Goal: Task Accomplishment & Management: Complete application form

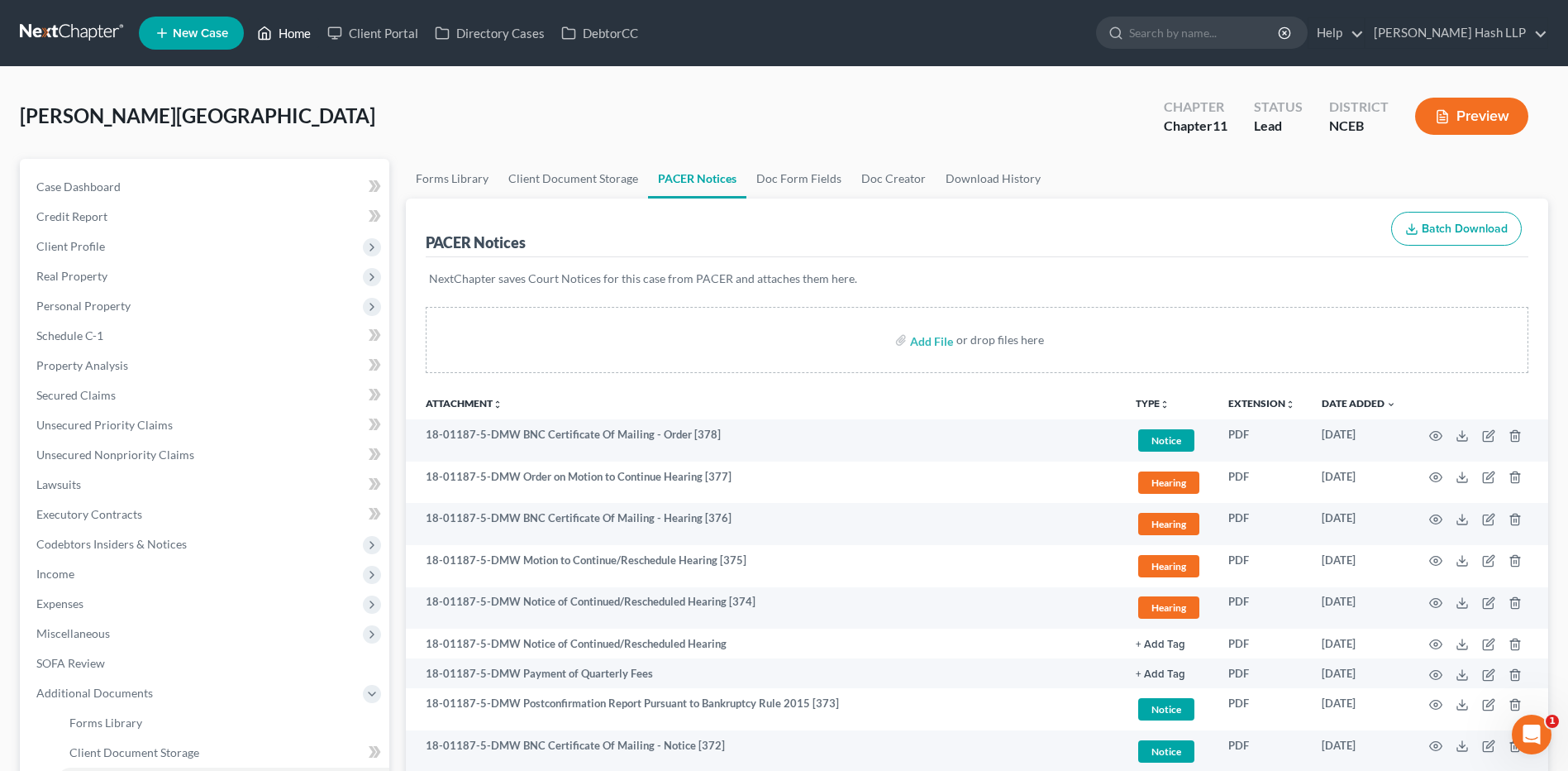
click at [290, 31] on link "Home" at bounding box center [284, 33] width 71 height 30
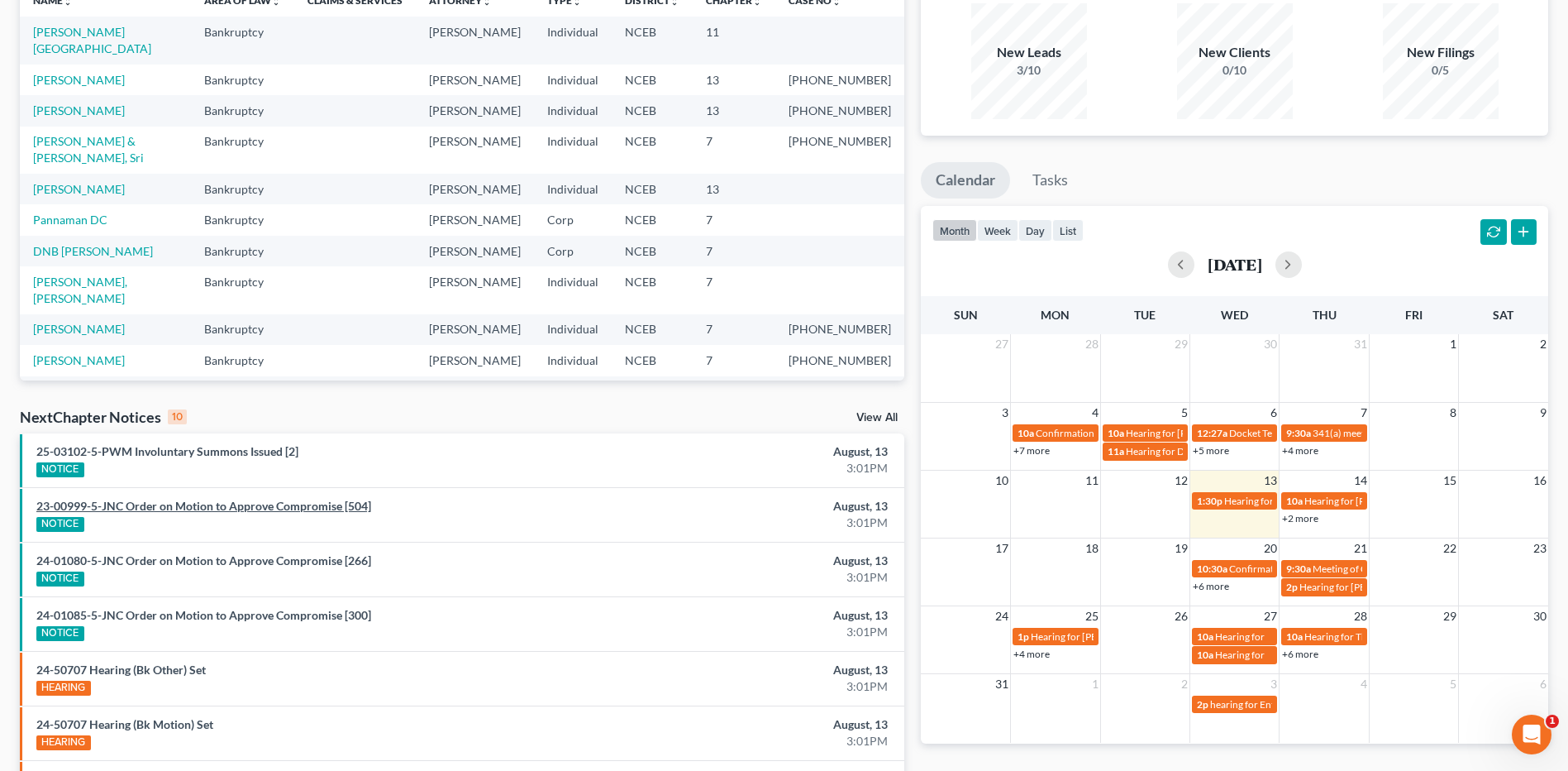
scroll to position [165, 0]
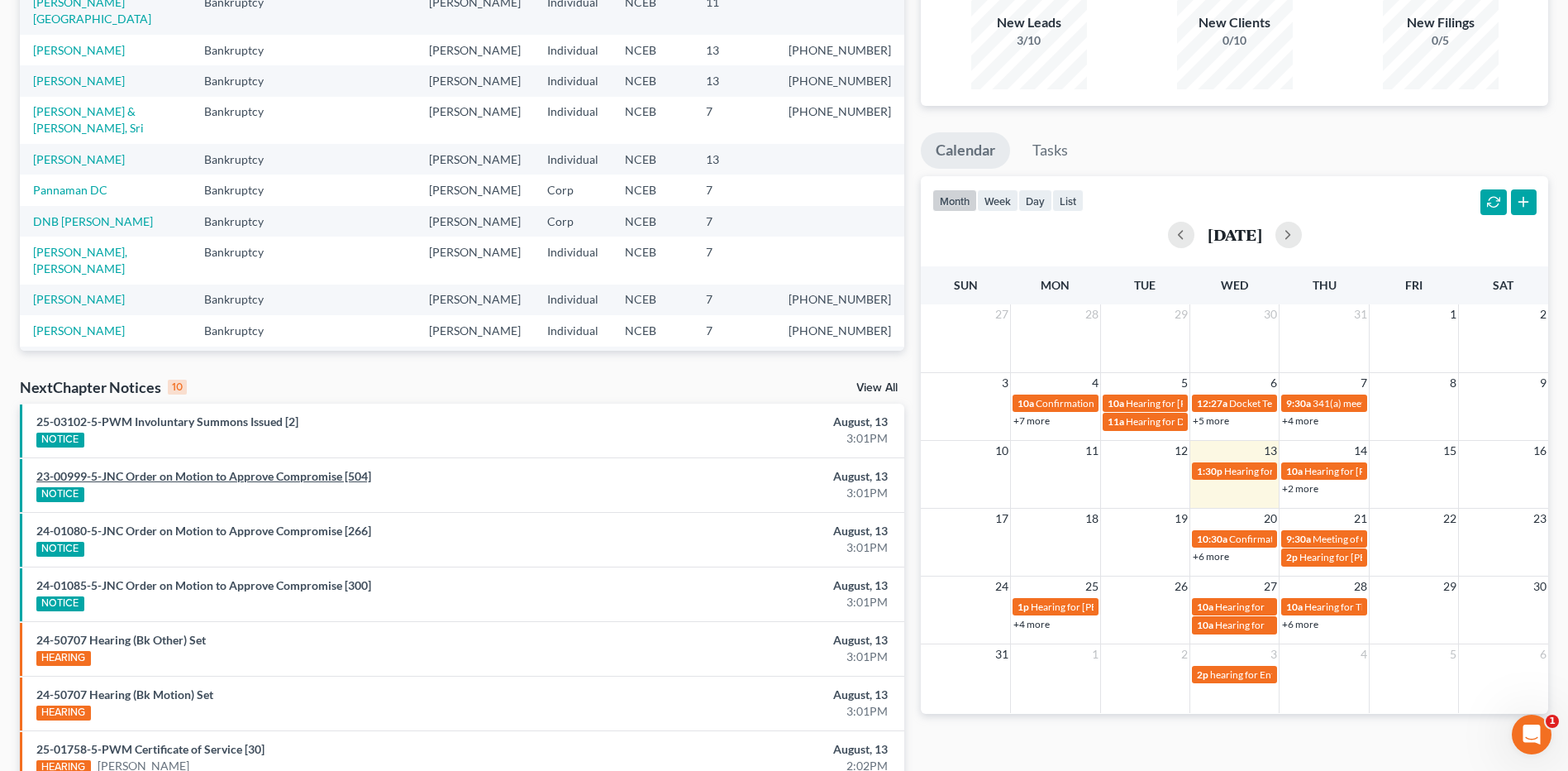
click at [304, 475] on link "23-00999-5-JNC Order on Motion to Approve Compromise [504]" at bounding box center [204, 476] width 335 height 14
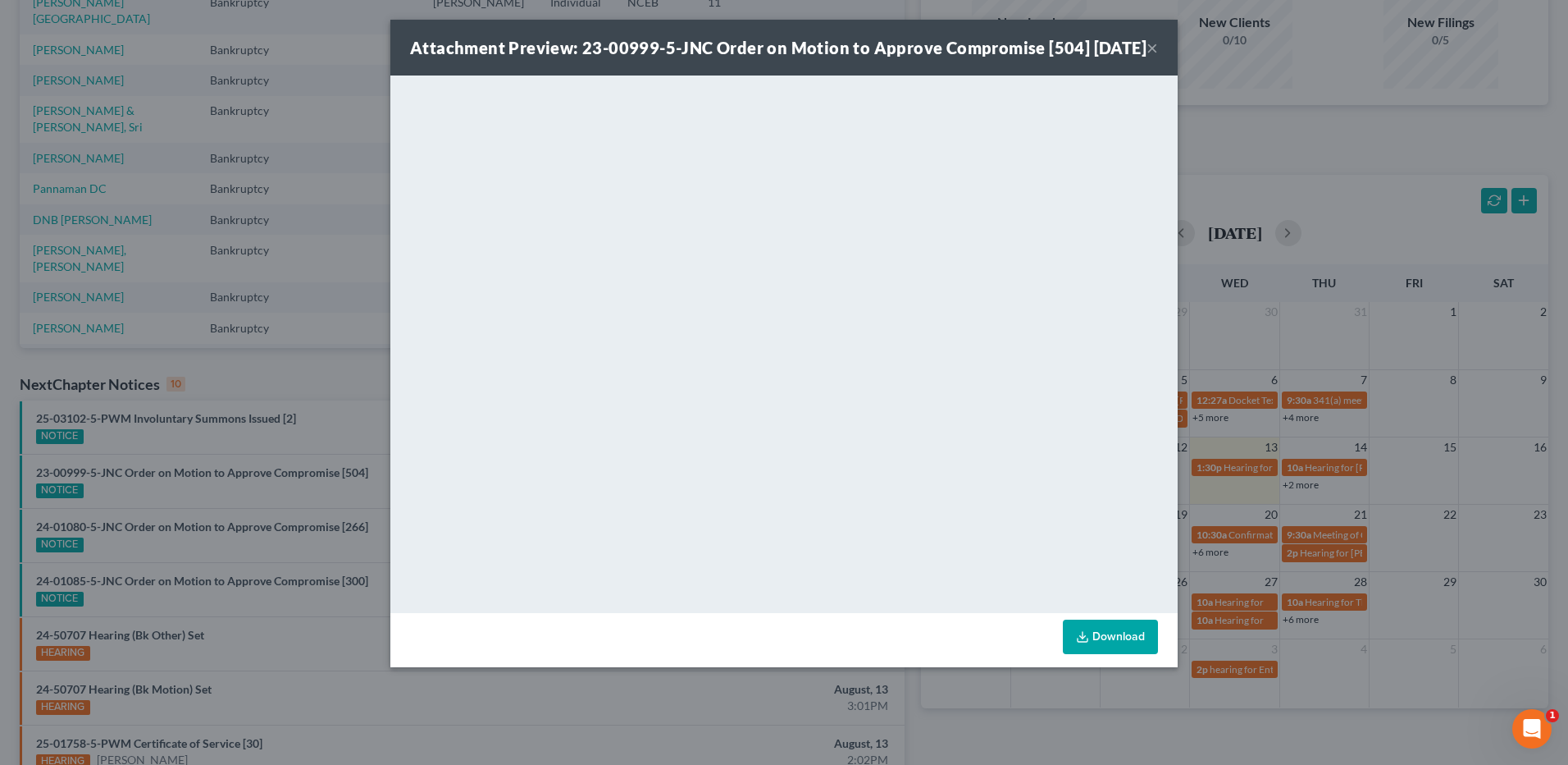
drag, startPoint x: 1150, startPoint y: 55, endPoint x: 1073, endPoint y: 110, distance: 94.6
click at [1149, 55] on button "×" at bounding box center [1152, 47] width 12 height 20
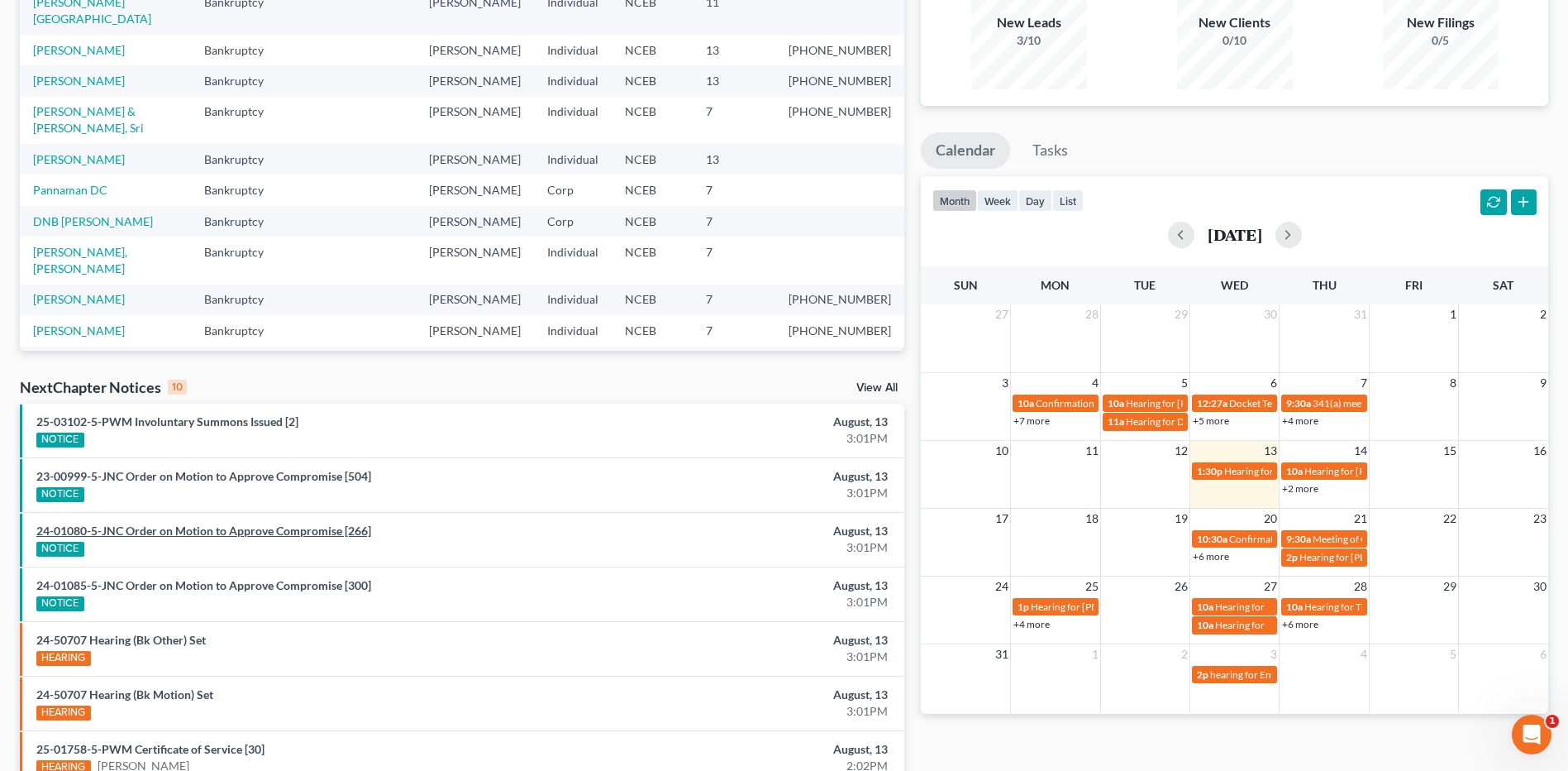
click at [216, 533] on link "24-01080-5-JNC Order on Motion to Approve Compromise [266]" at bounding box center [204, 530] width 335 height 14
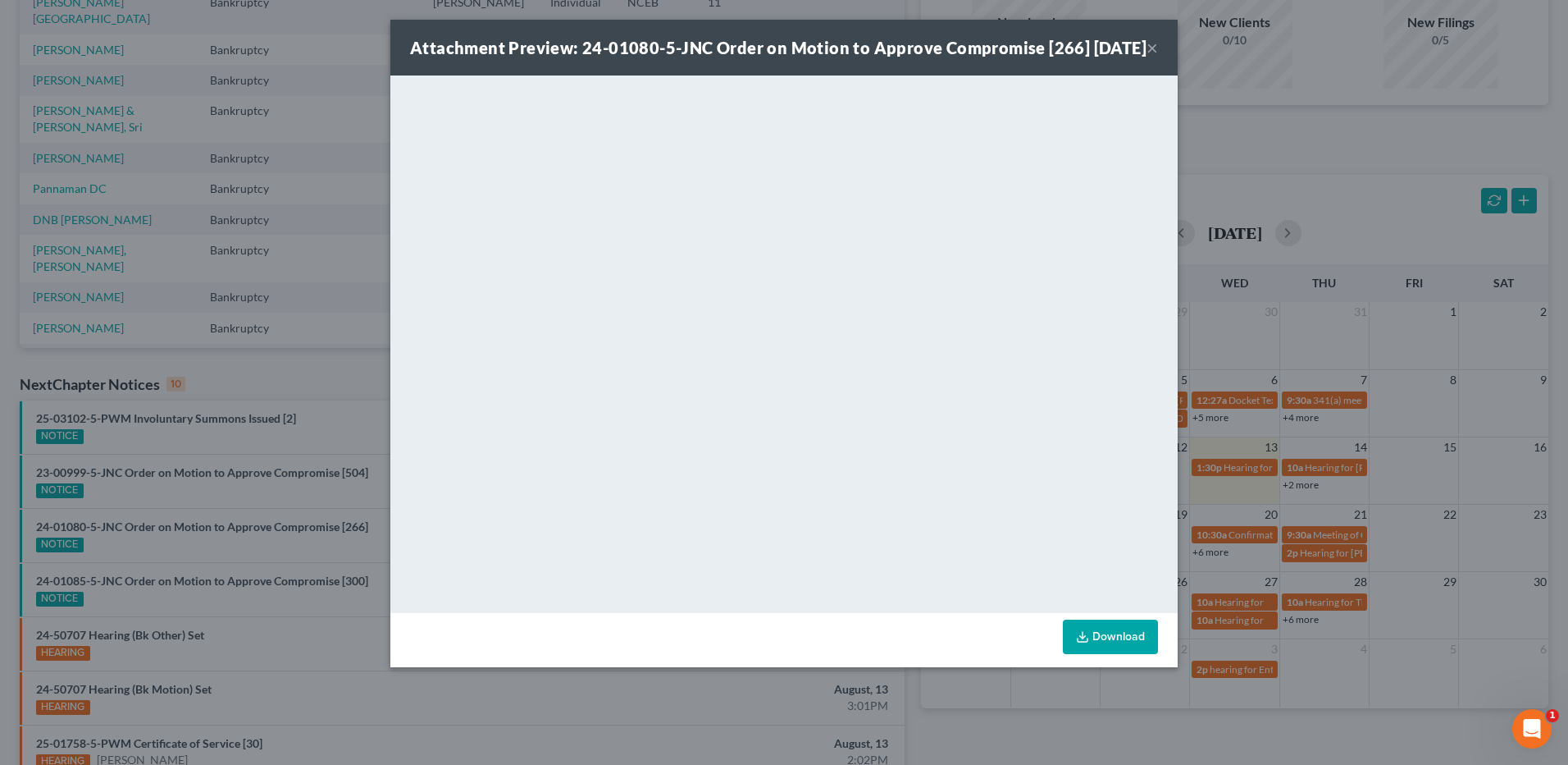
click at [1155, 57] on button "×" at bounding box center [1152, 47] width 12 height 20
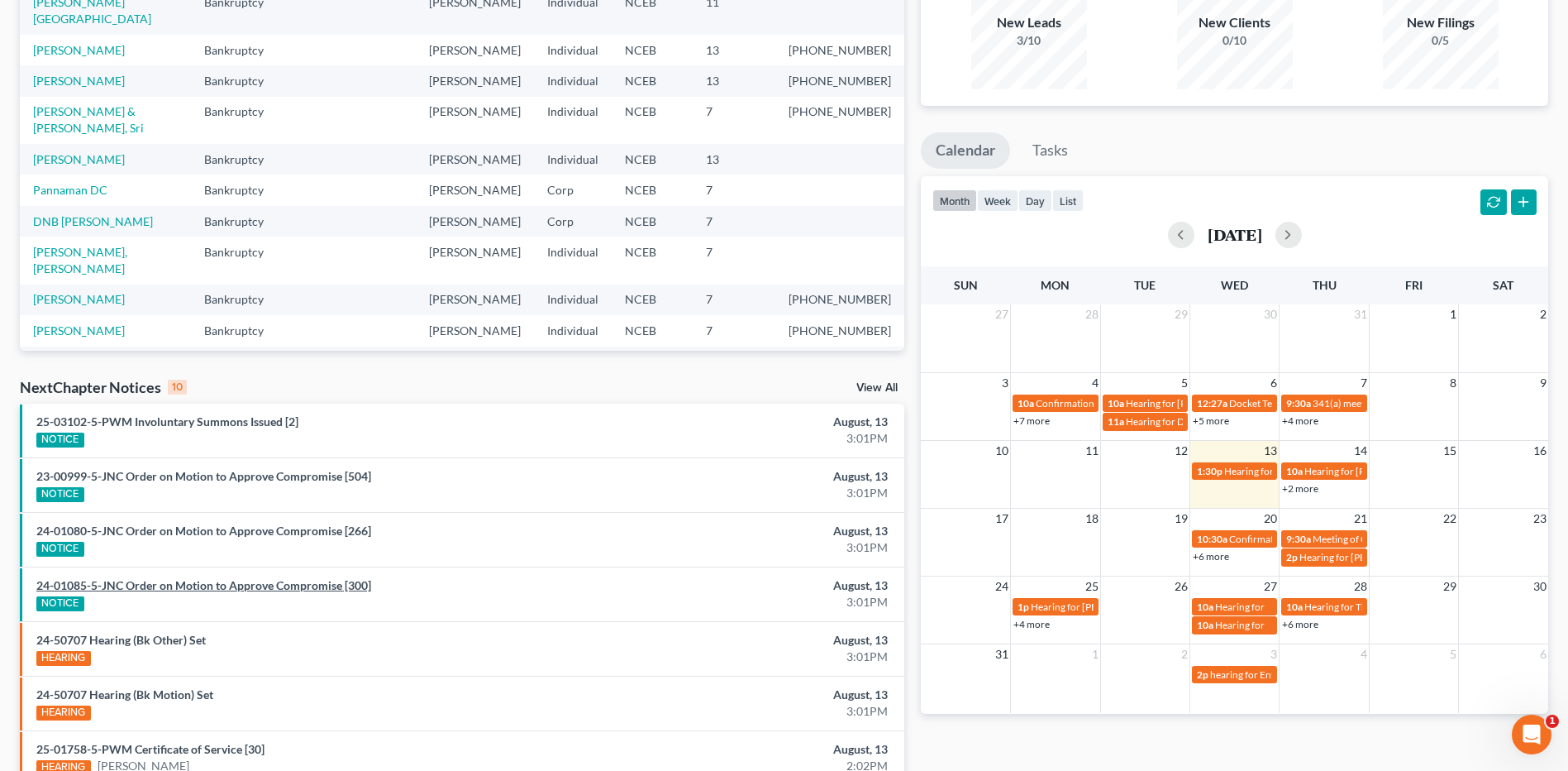
click at [240, 590] on link "24-01085-5-JNC Order on Motion to Approve Compromise [300]" at bounding box center [204, 585] width 335 height 14
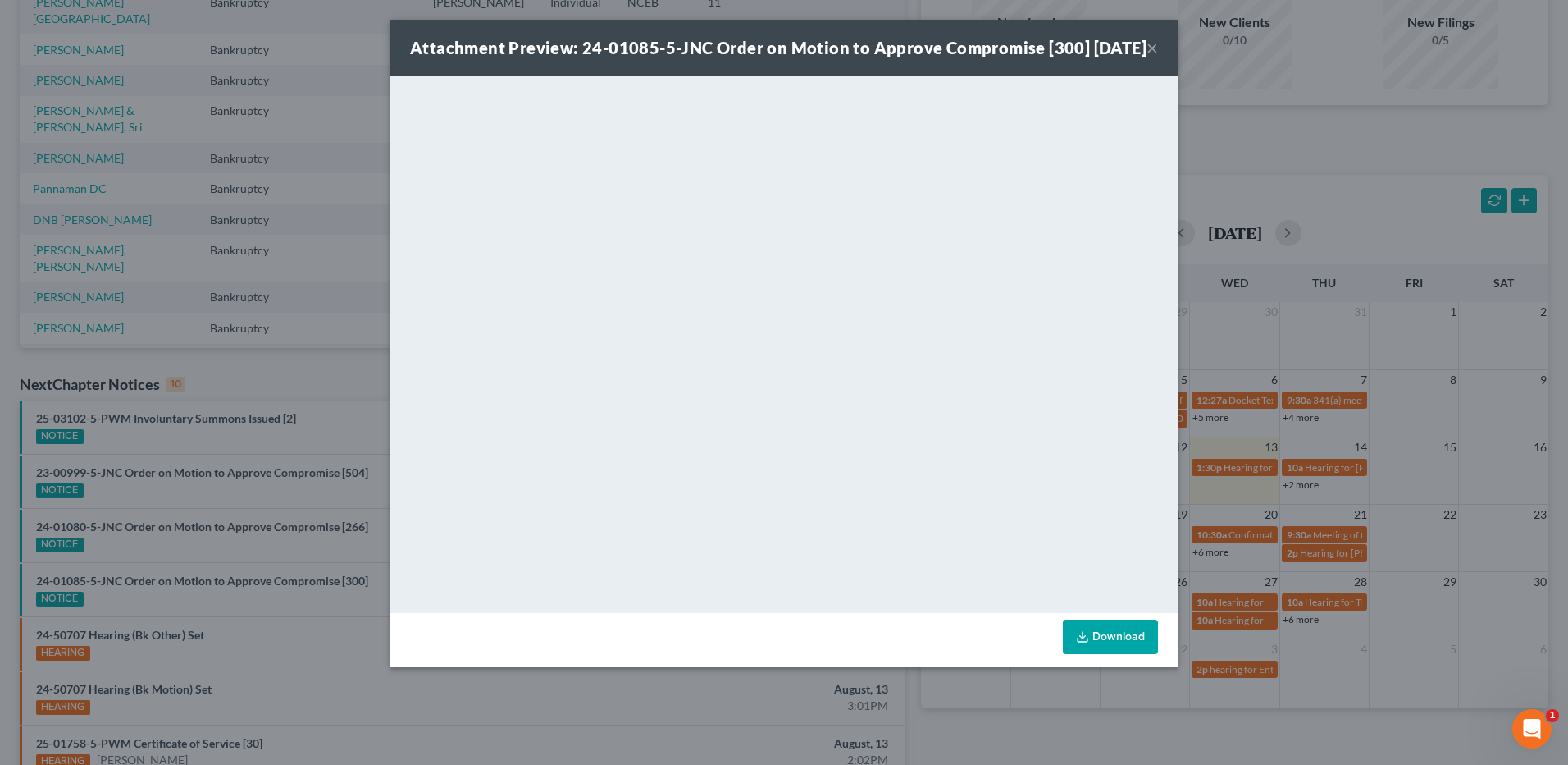
click at [1151, 57] on button "×" at bounding box center [1152, 47] width 12 height 20
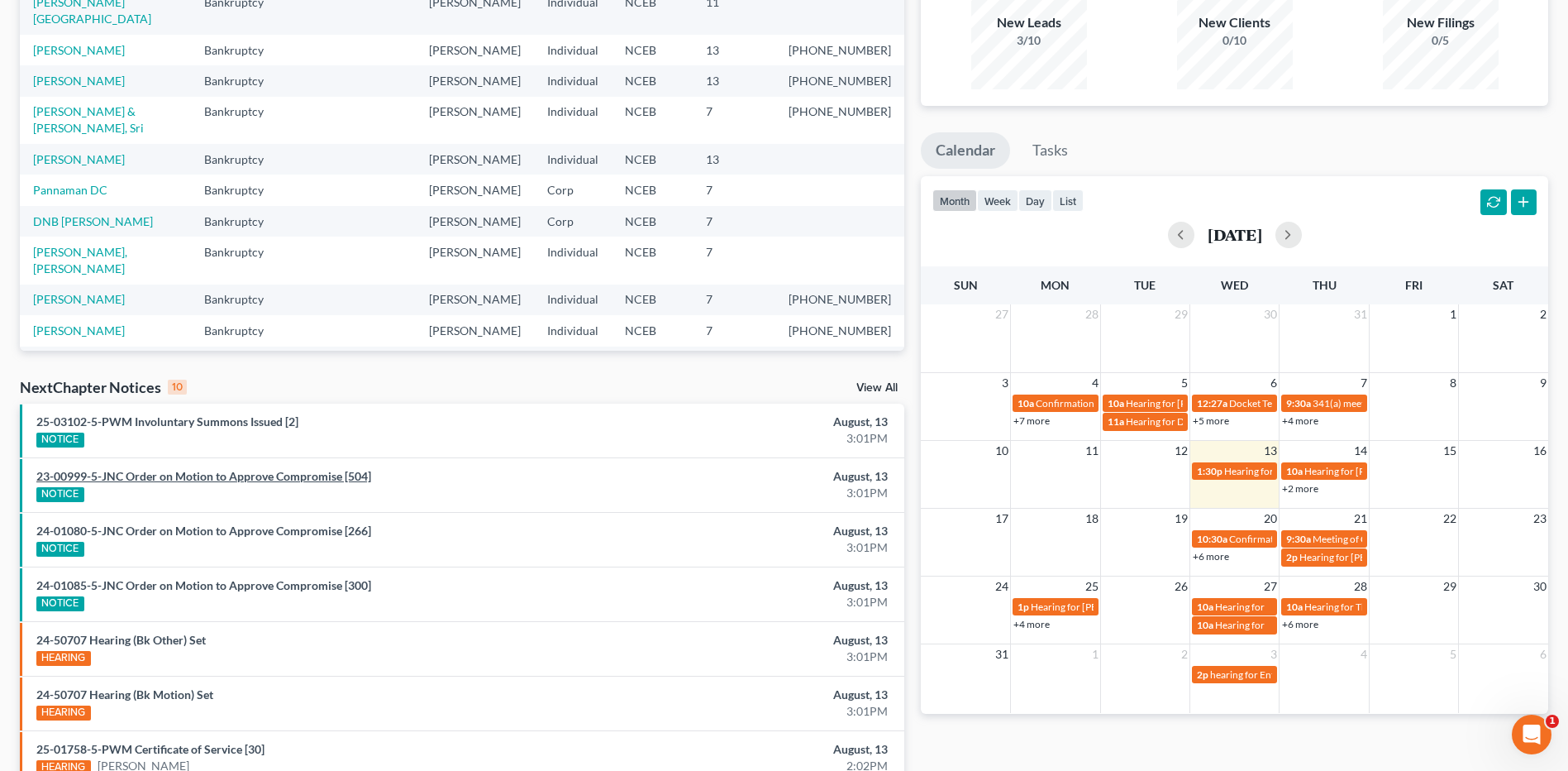
click at [192, 474] on link "23-00999-5-JNC Order on Motion to Approve Compromise [504]" at bounding box center [204, 476] width 335 height 14
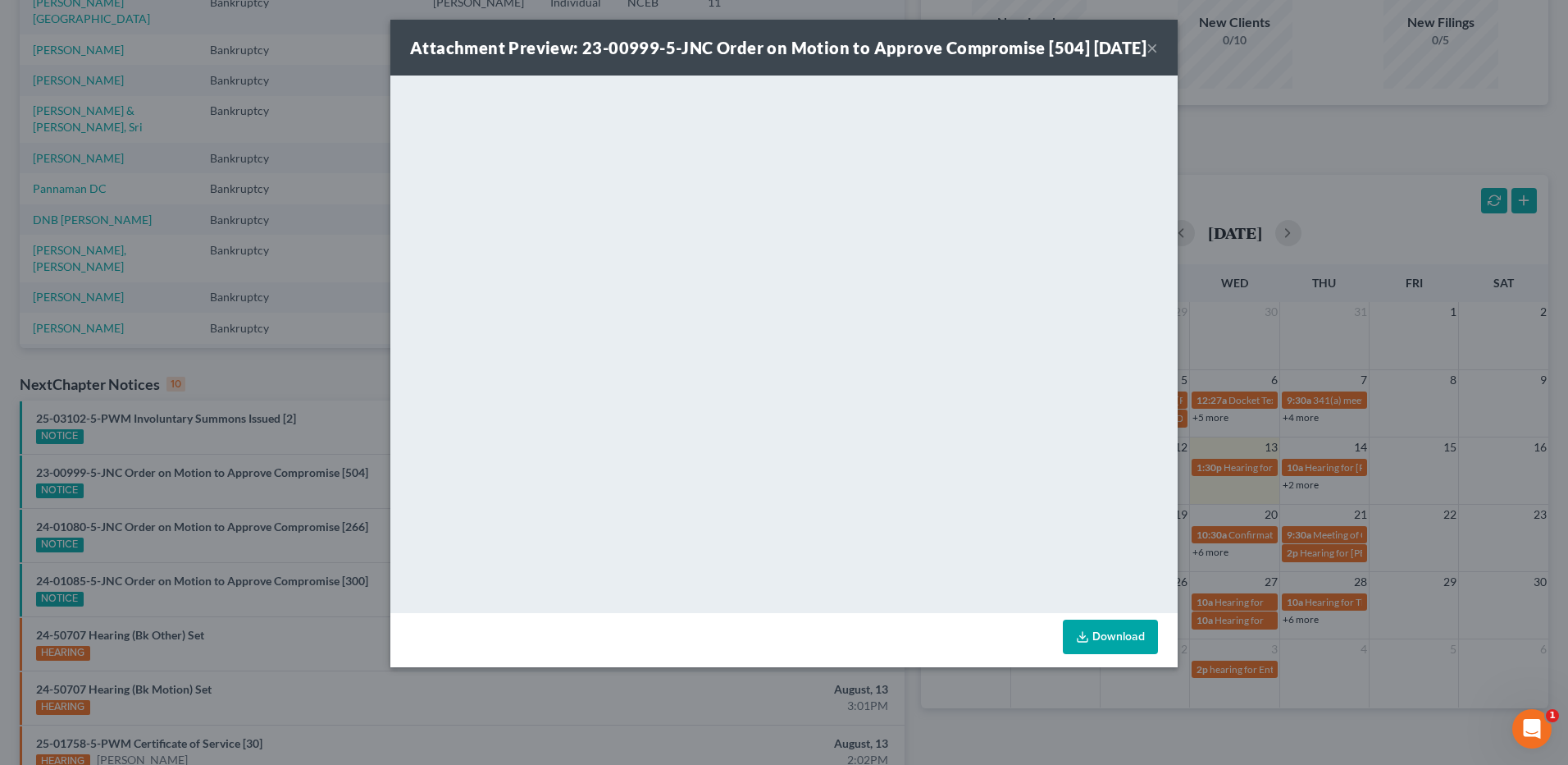
click at [1148, 57] on button "×" at bounding box center [1152, 47] width 12 height 20
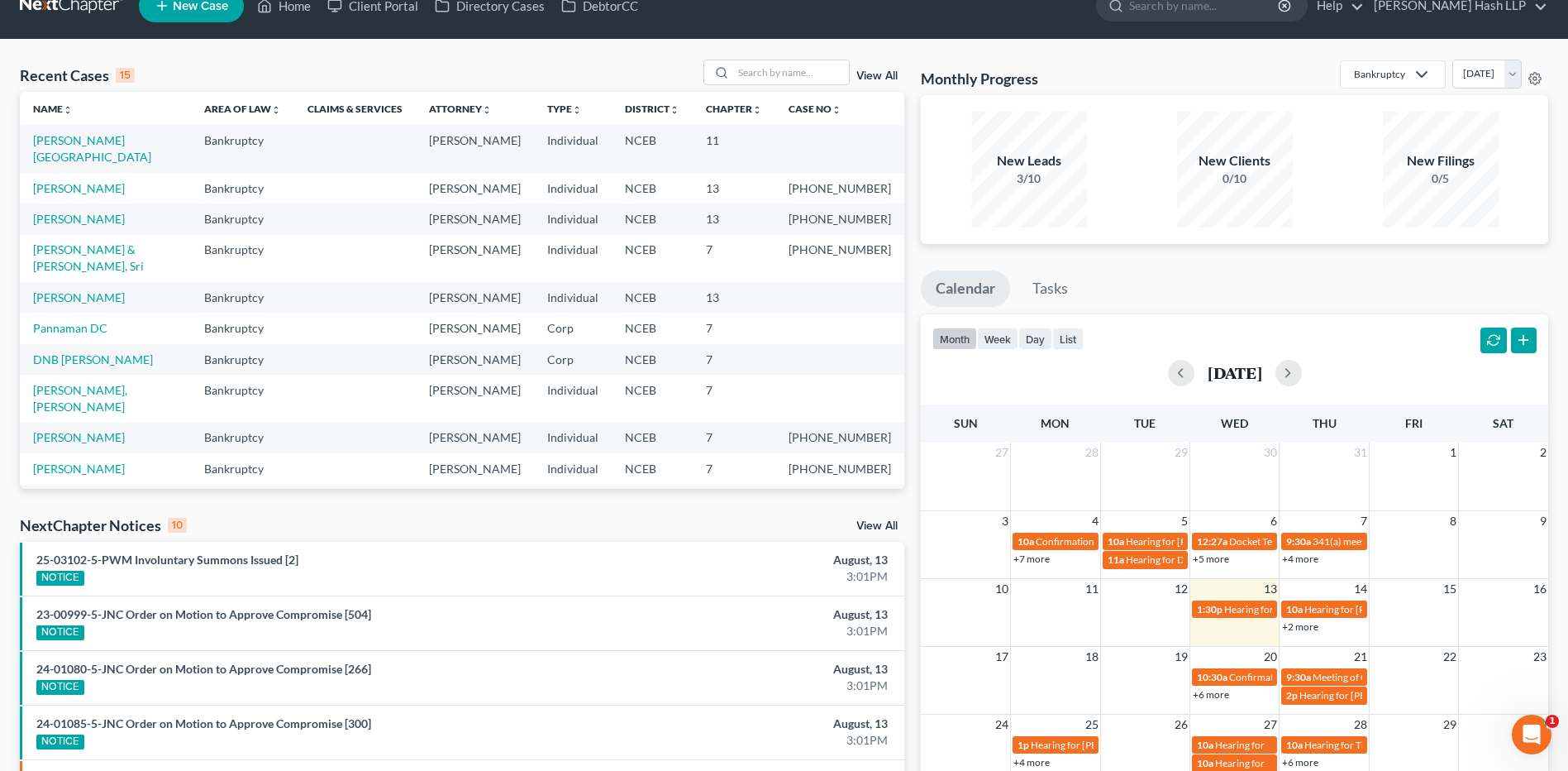
scroll to position [0, 0]
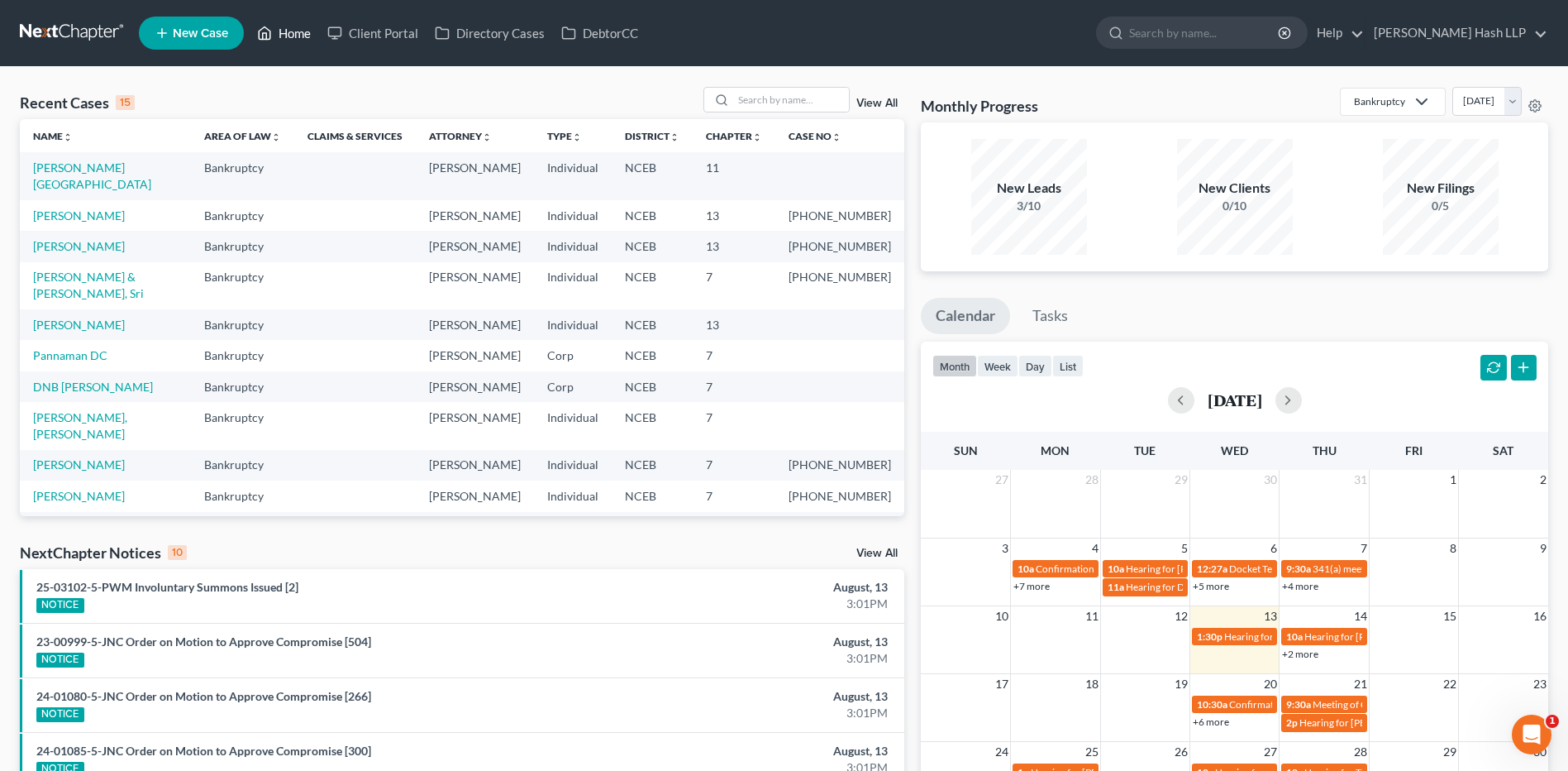
click at [295, 35] on link "Home" at bounding box center [284, 33] width 71 height 30
click at [1455, 32] on link "[PERSON_NAME] Hash LLP" at bounding box center [1456, 33] width 182 height 30
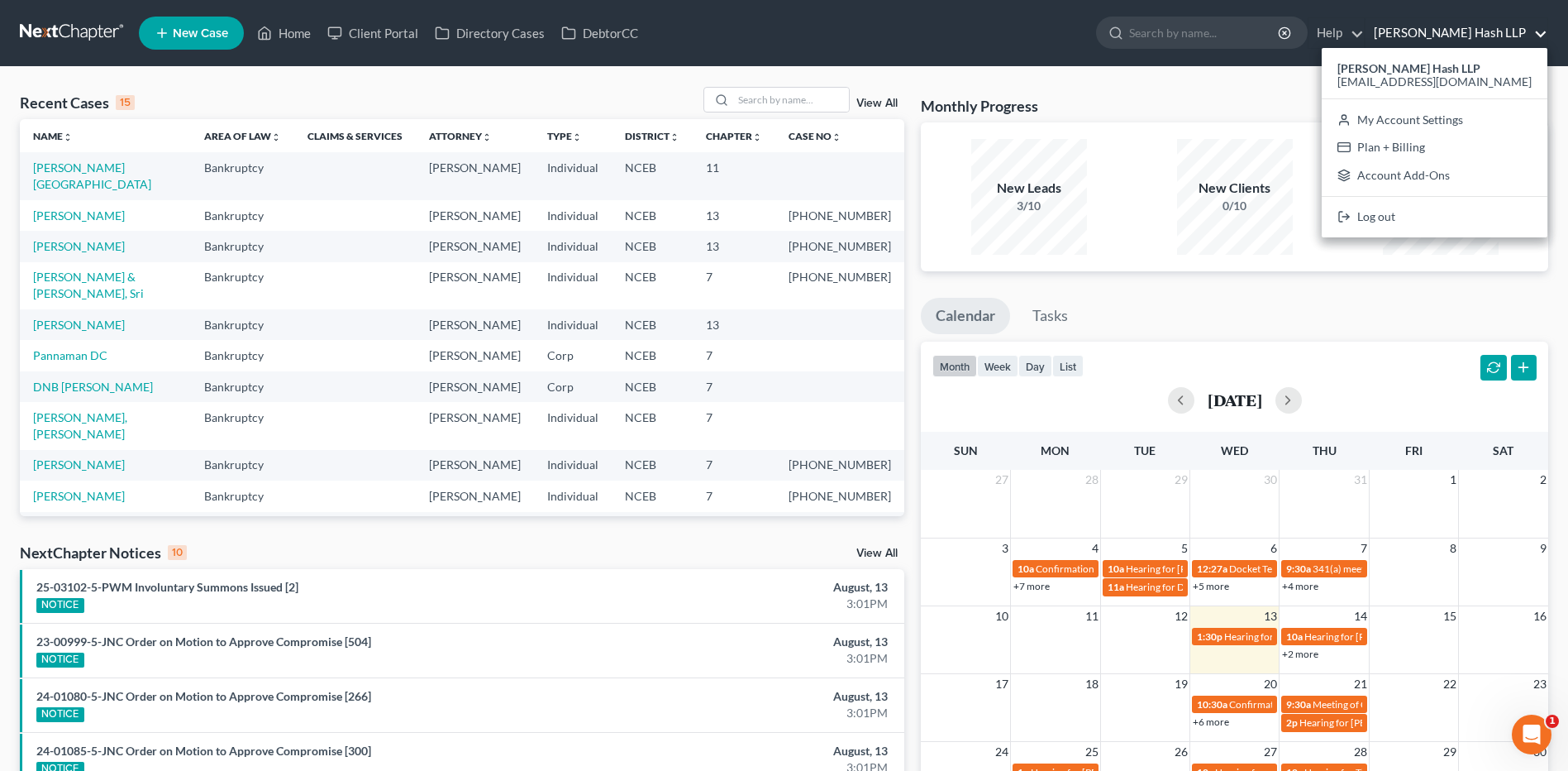
click at [965, 22] on ul "New Case Home Client Portal Directory Cases DebtorCC - No Result - See all resu…" at bounding box center [842, 33] width 1409 height 43
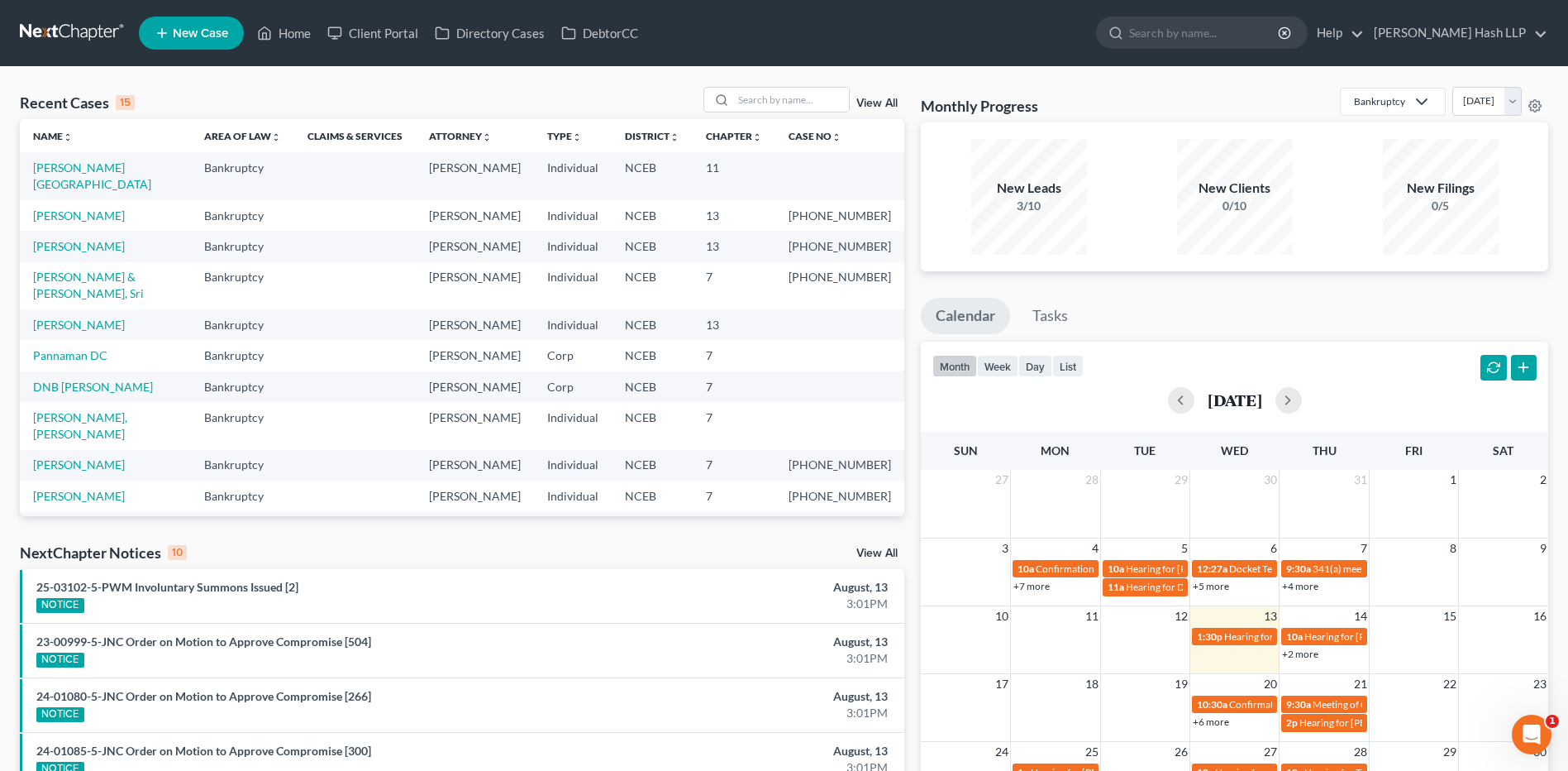
click at [201, 27] on span "New Case" at bounding box center [200, 33] width 56 height 12
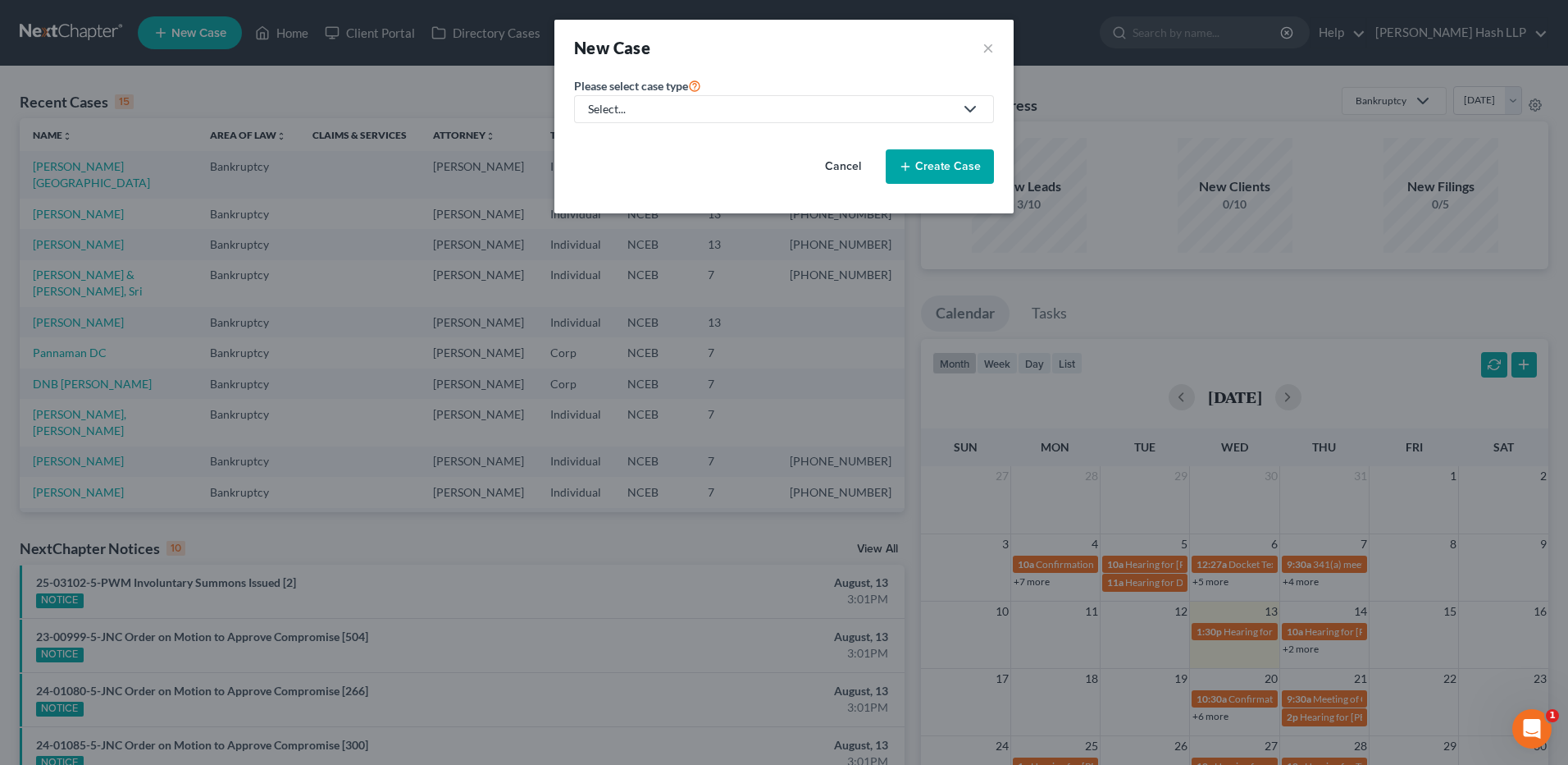
click at [963, 108] on icon at bounding box center [970, 109] width 20 height 20
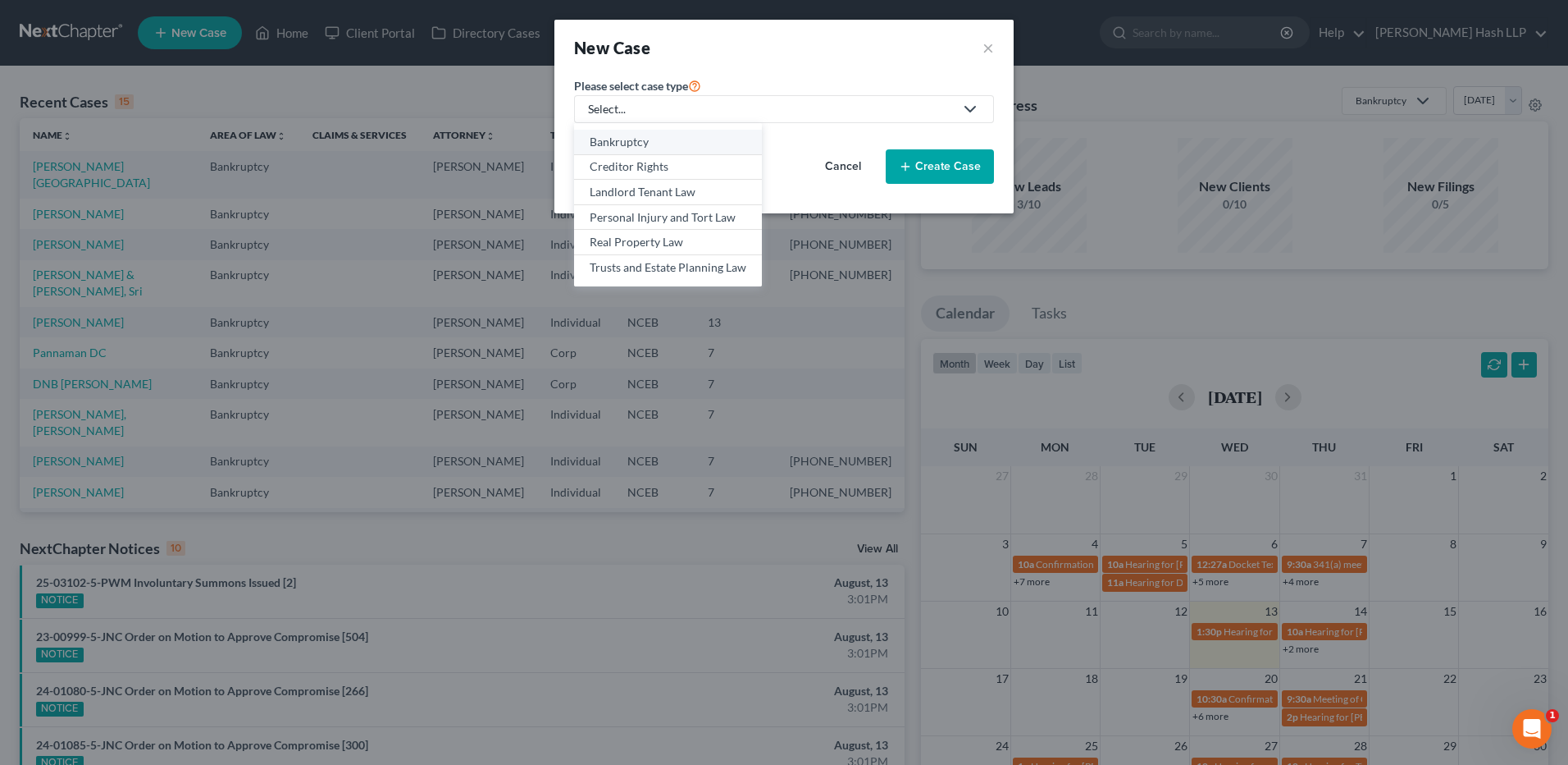
click at [676, 139] on div "Bankruptcy" at bounding box center [668, 141] width 157 height 17
select select "57"
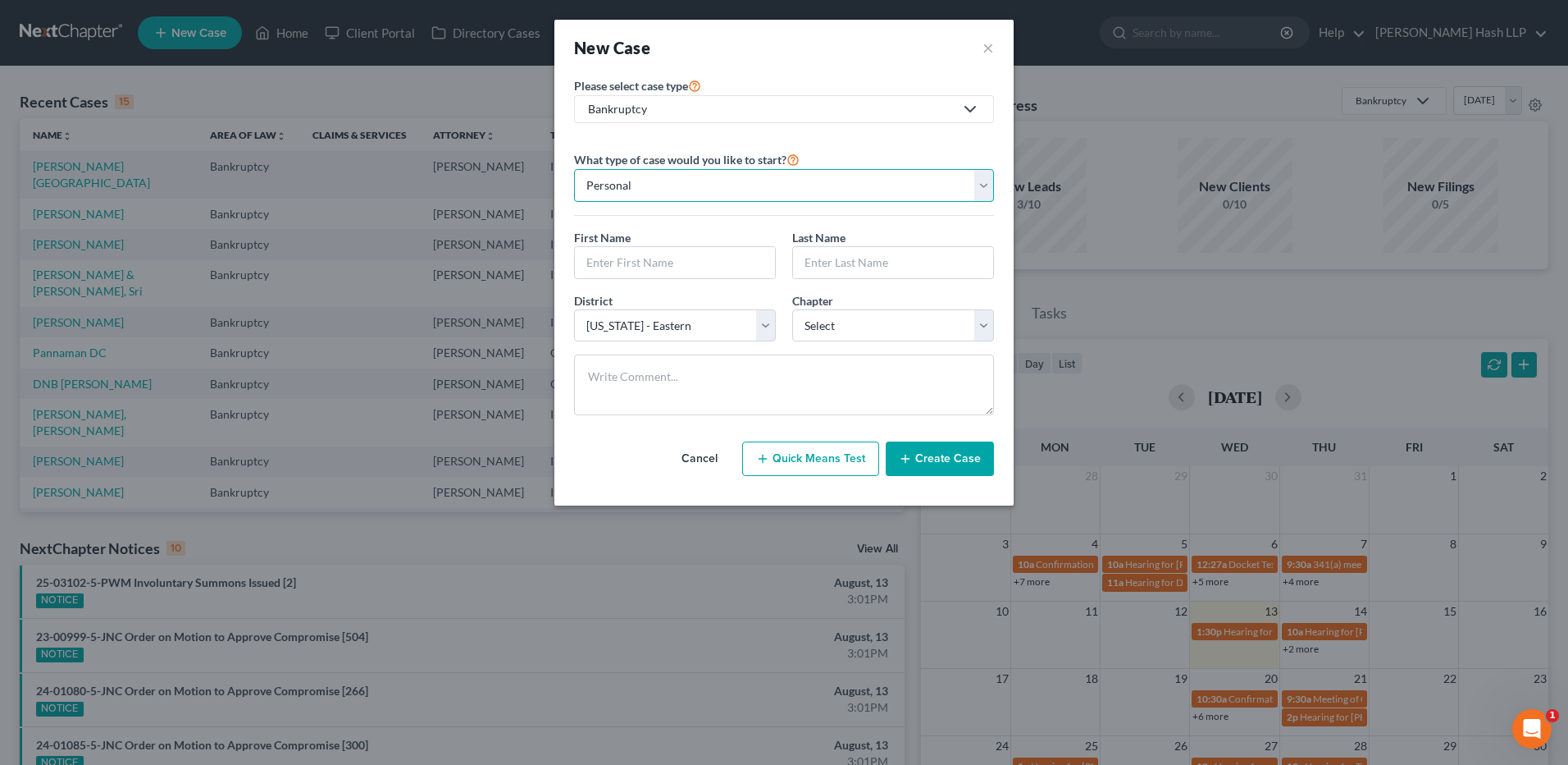
click at [818, 176] on select "Personal Business" at bounding box center [784, 185] width 420 height 33
select select "1"
click at [574, 169] on select "Personal Business" at bounding box center [784, 185] width 420 height 33
click at [661, 268] on input "text" at bounding box center [784, 263] width 418 height 32
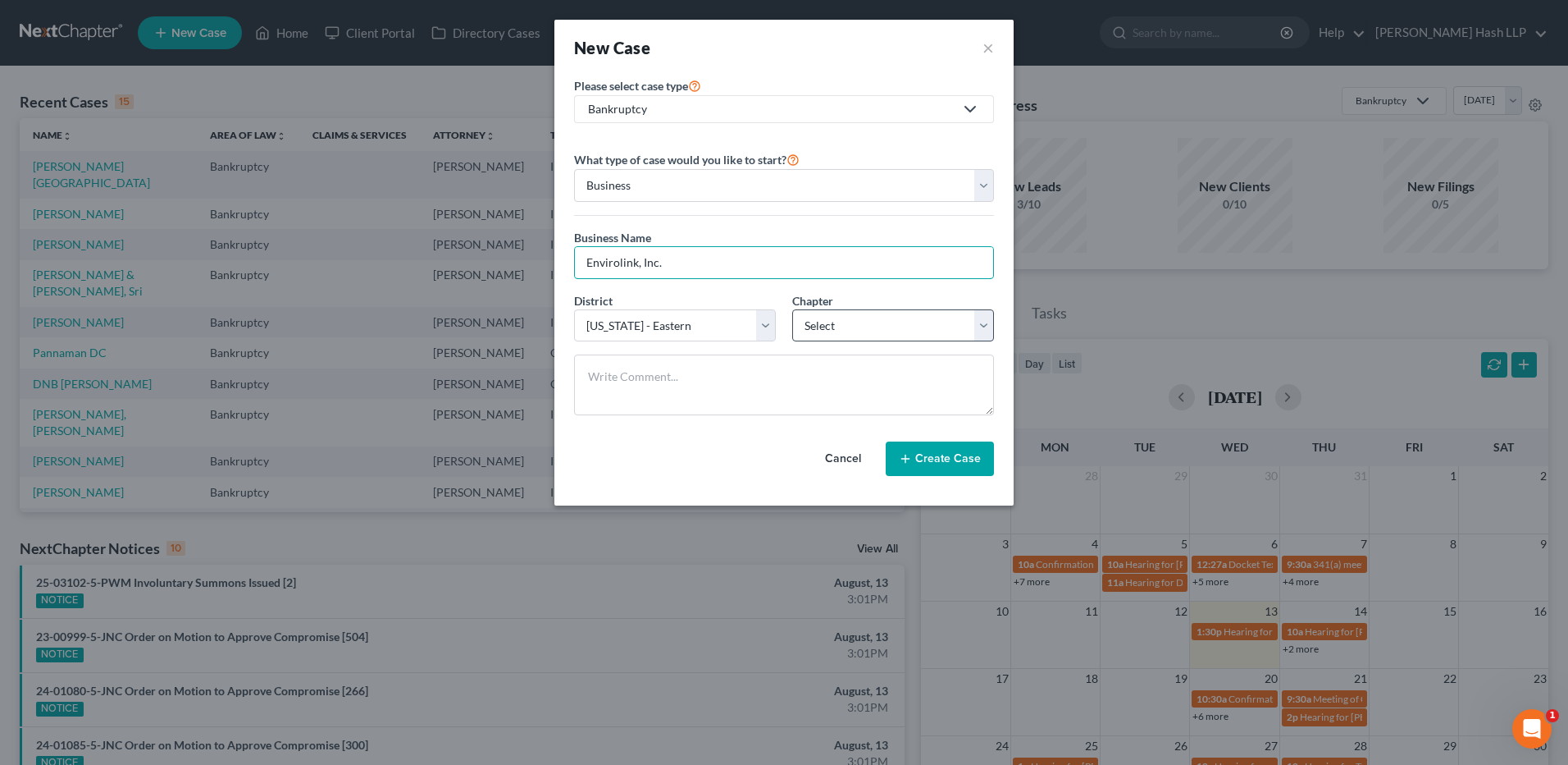
type input "Envirolink, Inc."
click at [907, 335] on select "Select 7 11 12" at bounding box center [893, 325] width 202 height 33
select select "1"
click at [792, 309] on select "Select 7 11 12" at bounding box center [893, 325] width 202 height 33
click at [972, 455] on button "Create Case" at bounding box center [940, 459] width 109 height 35
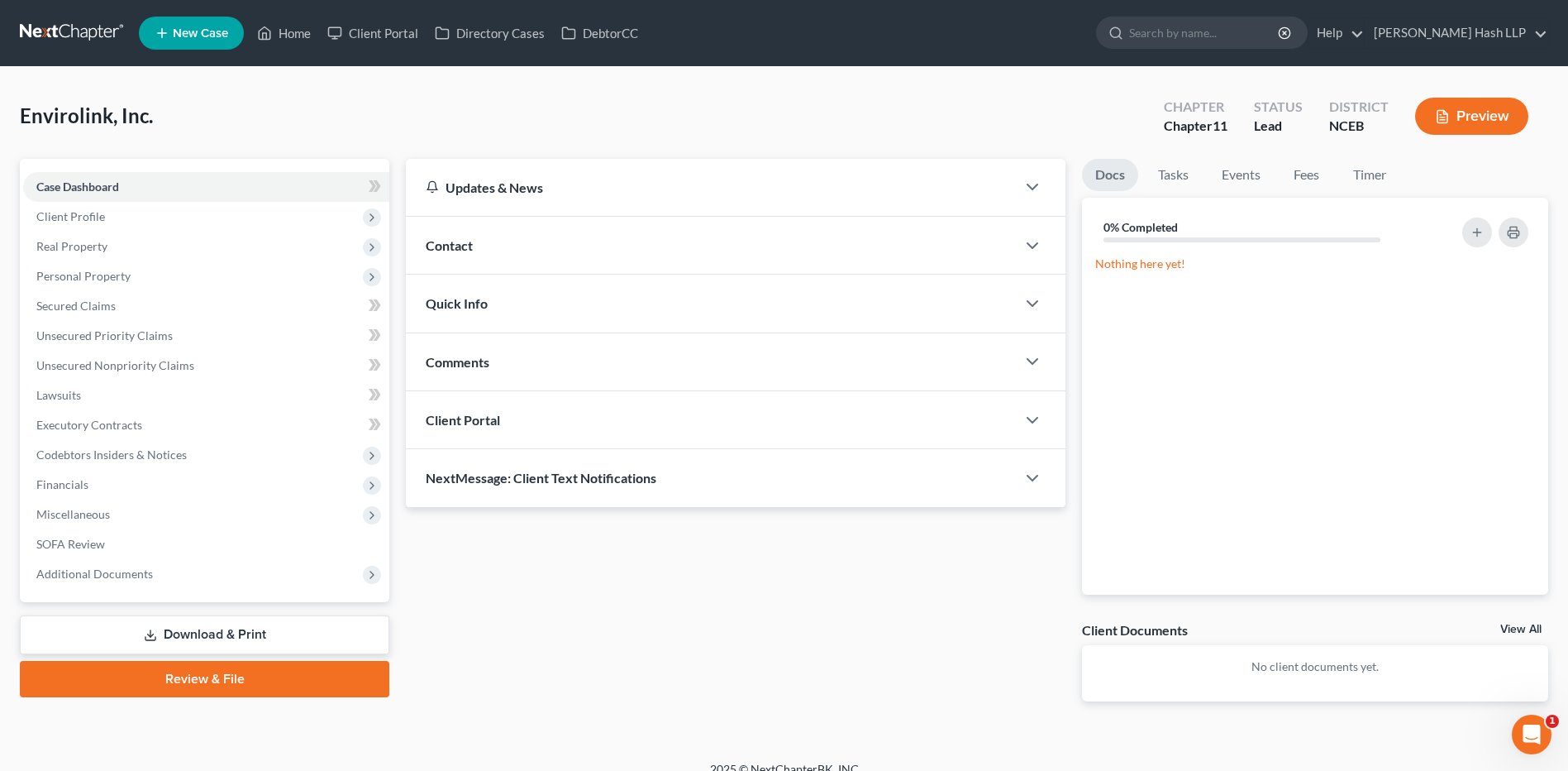
click at [212, 633] on link "Download & Print" at bounding box center [204, 635] width 369 height 39
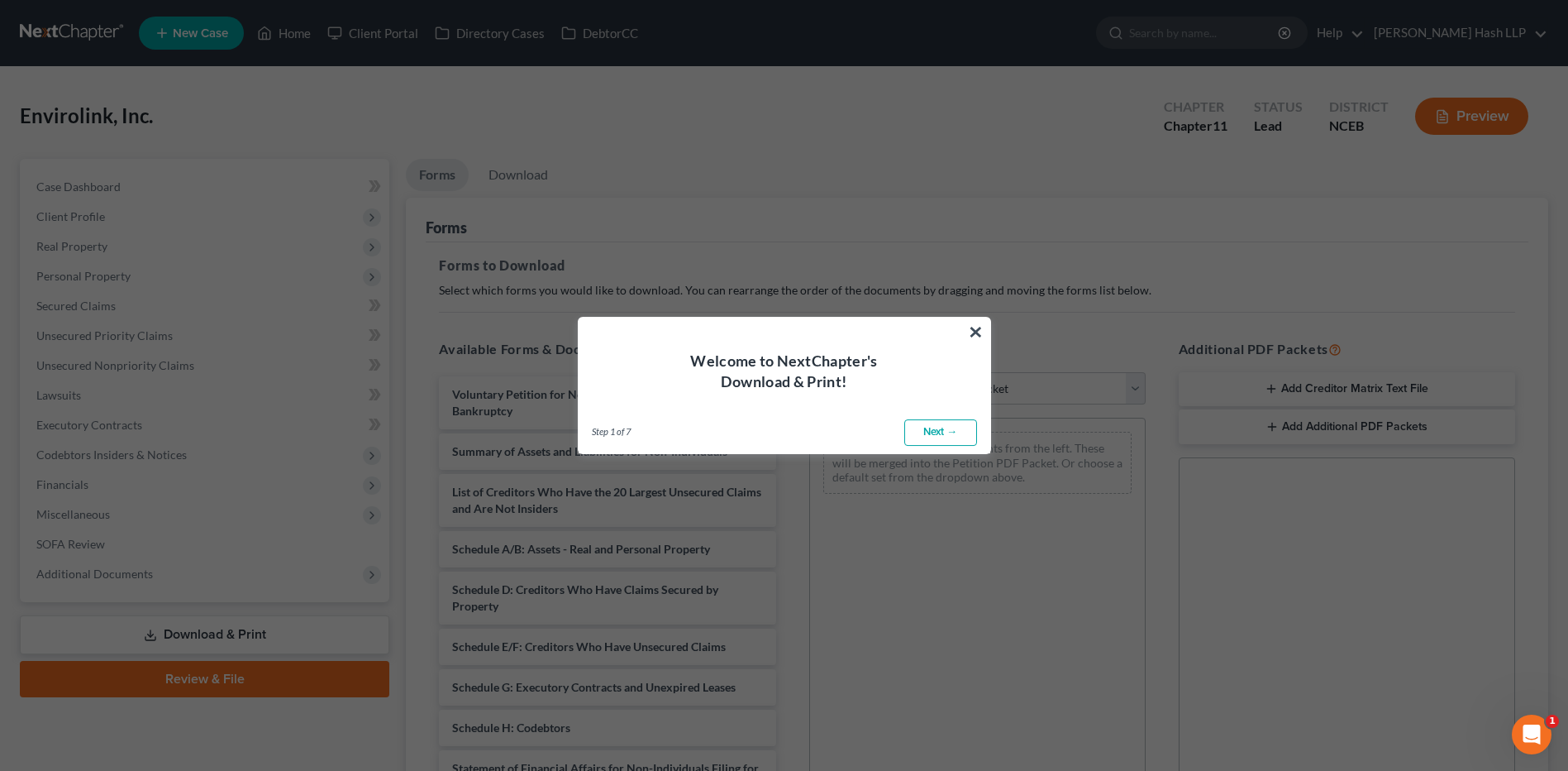
click at [954, 430] on link "Next →" at bounding box center [940, 432] width 73 height 27
select select "0"
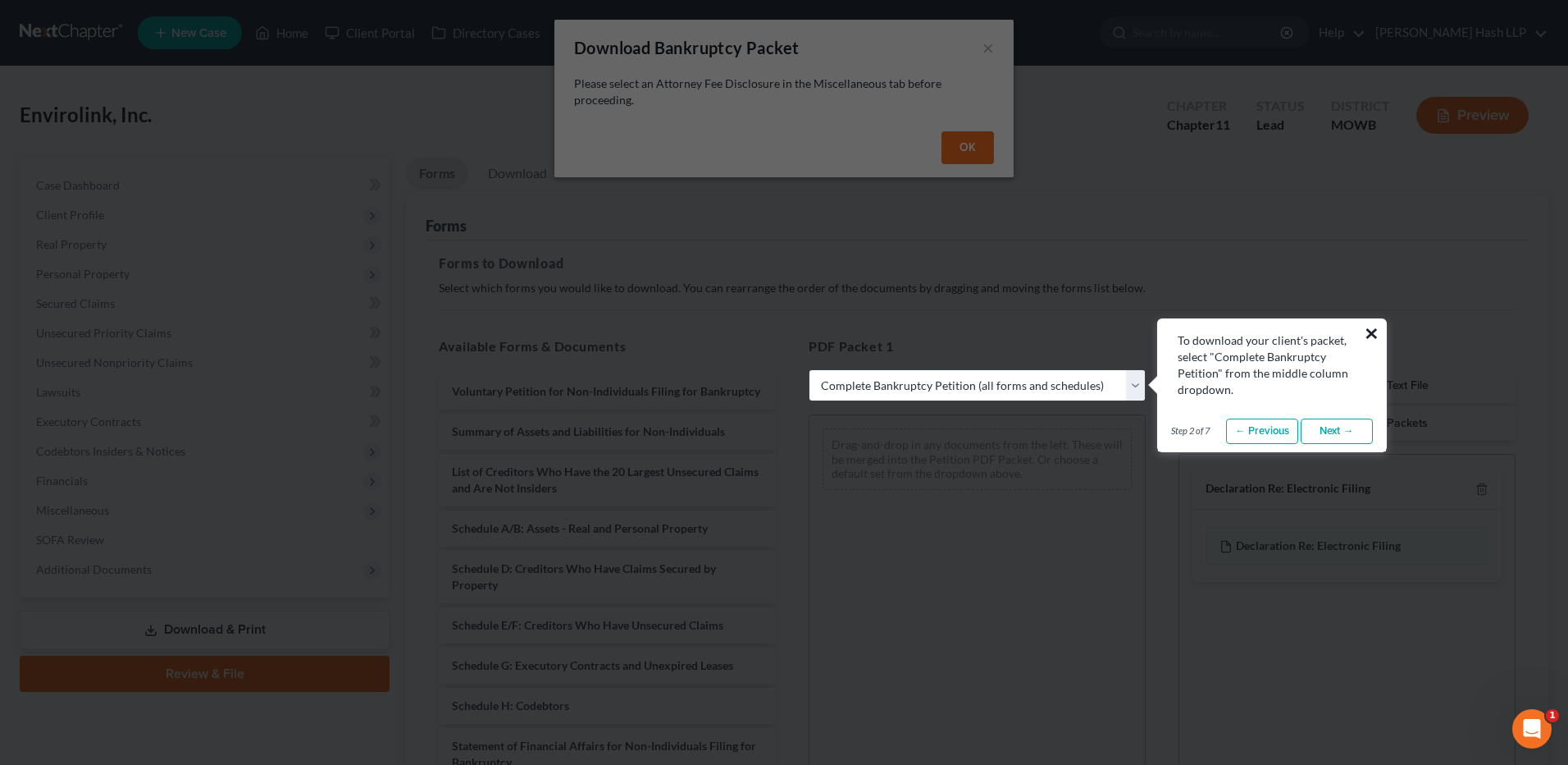
click at [1375, 335] on button "×" at bounding box center [1371, 333] width 16 height 27
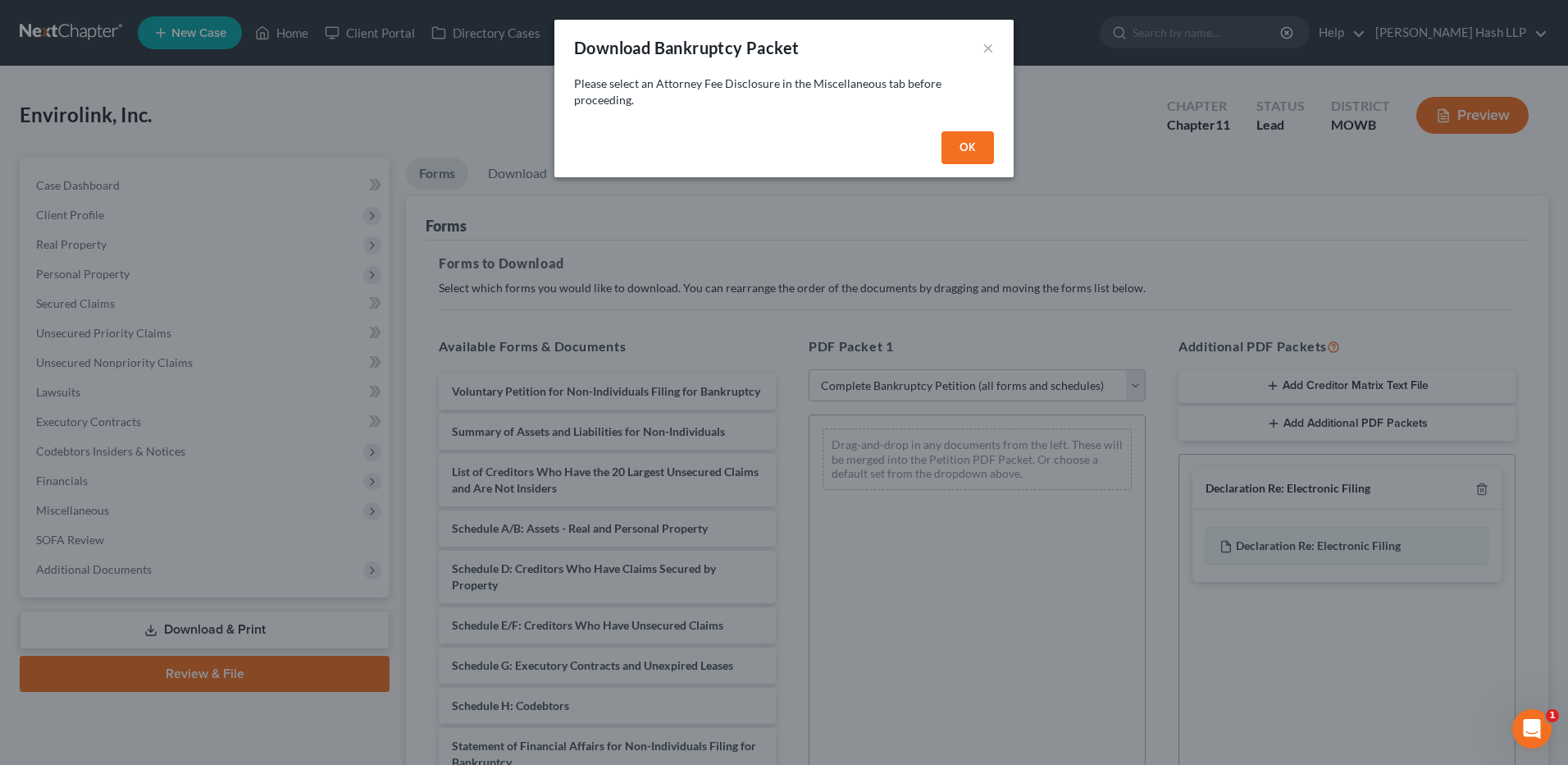
click at [981, 139] on button "OK" at bounding box center [967, 147] width 52 height 33
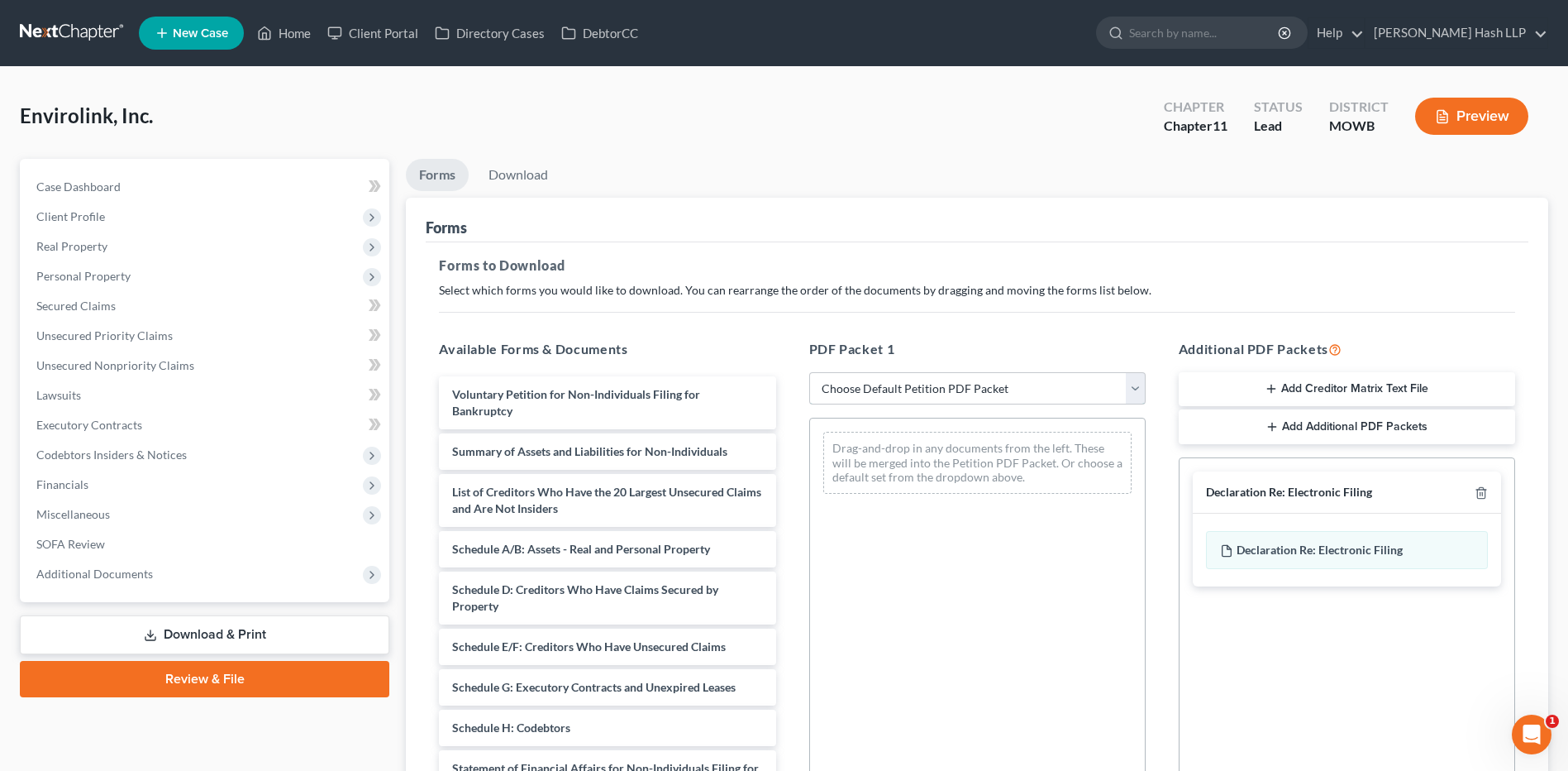
click at [1137, 391] on select "Choose Default Petition PDF Packet Complete Bankruptcy Petition (all forms and …" at bounding box center [978, 387] width 336 height 33
select select "0"
click at [814, 372] on select "Choose Default Petition PDF Packet Complete Bankruptcy Petition (all forms and …" at bounding box center [978, 387] width 336 height 33
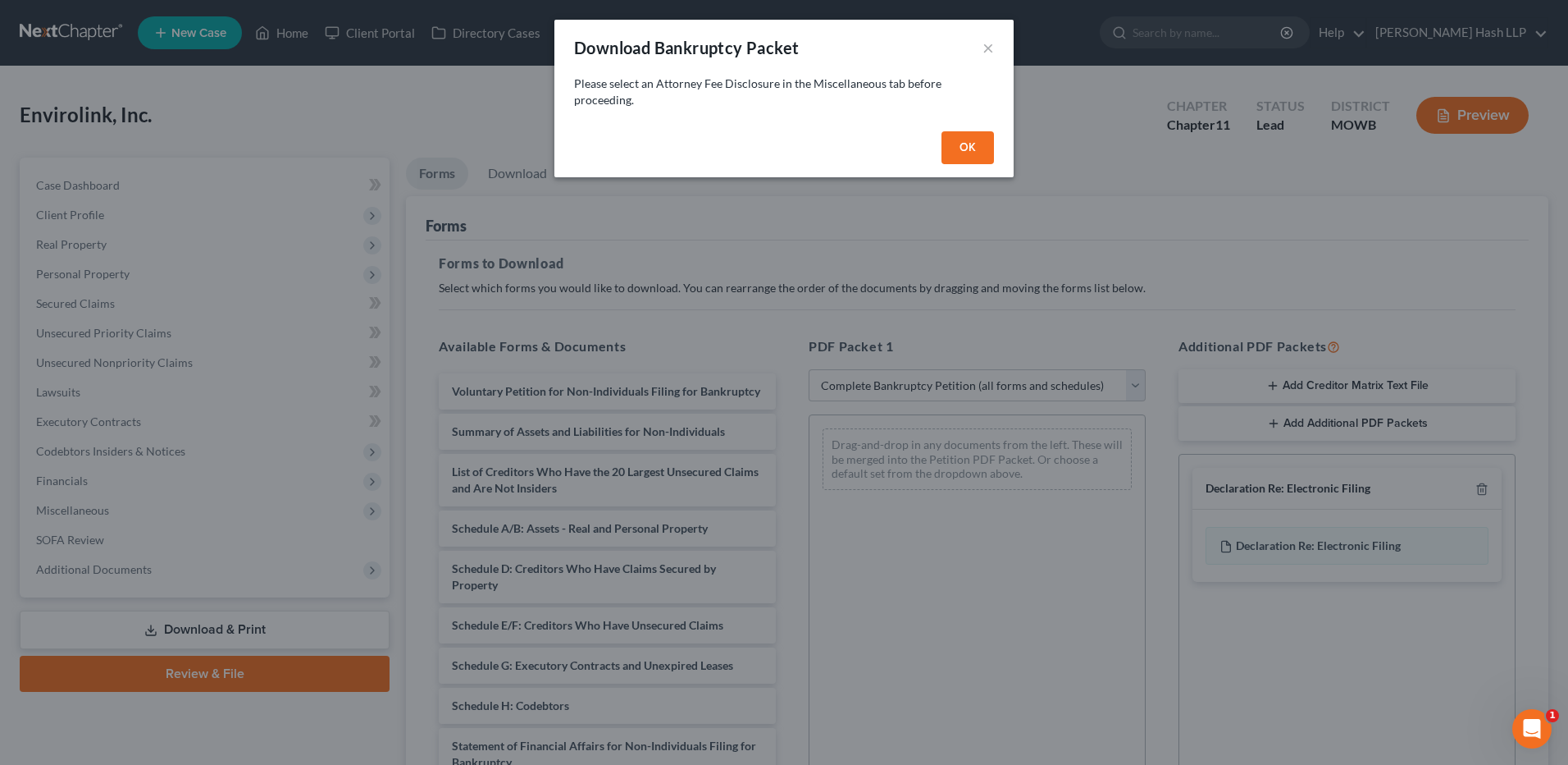
click at [968, 139] on button "OK" at bounding box center [967, 147] width 52 height 33
select select
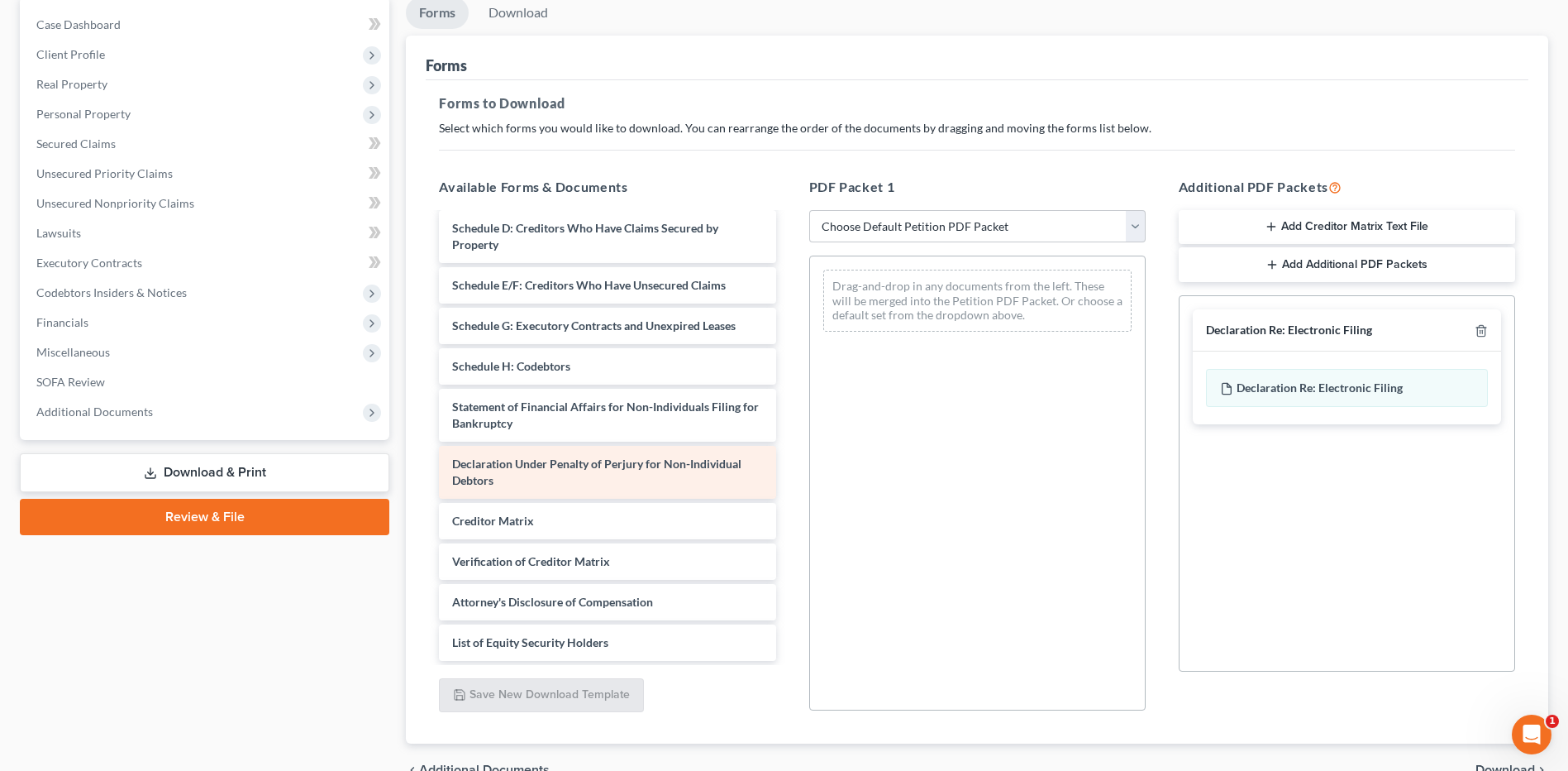
scroll to position [165, 0]
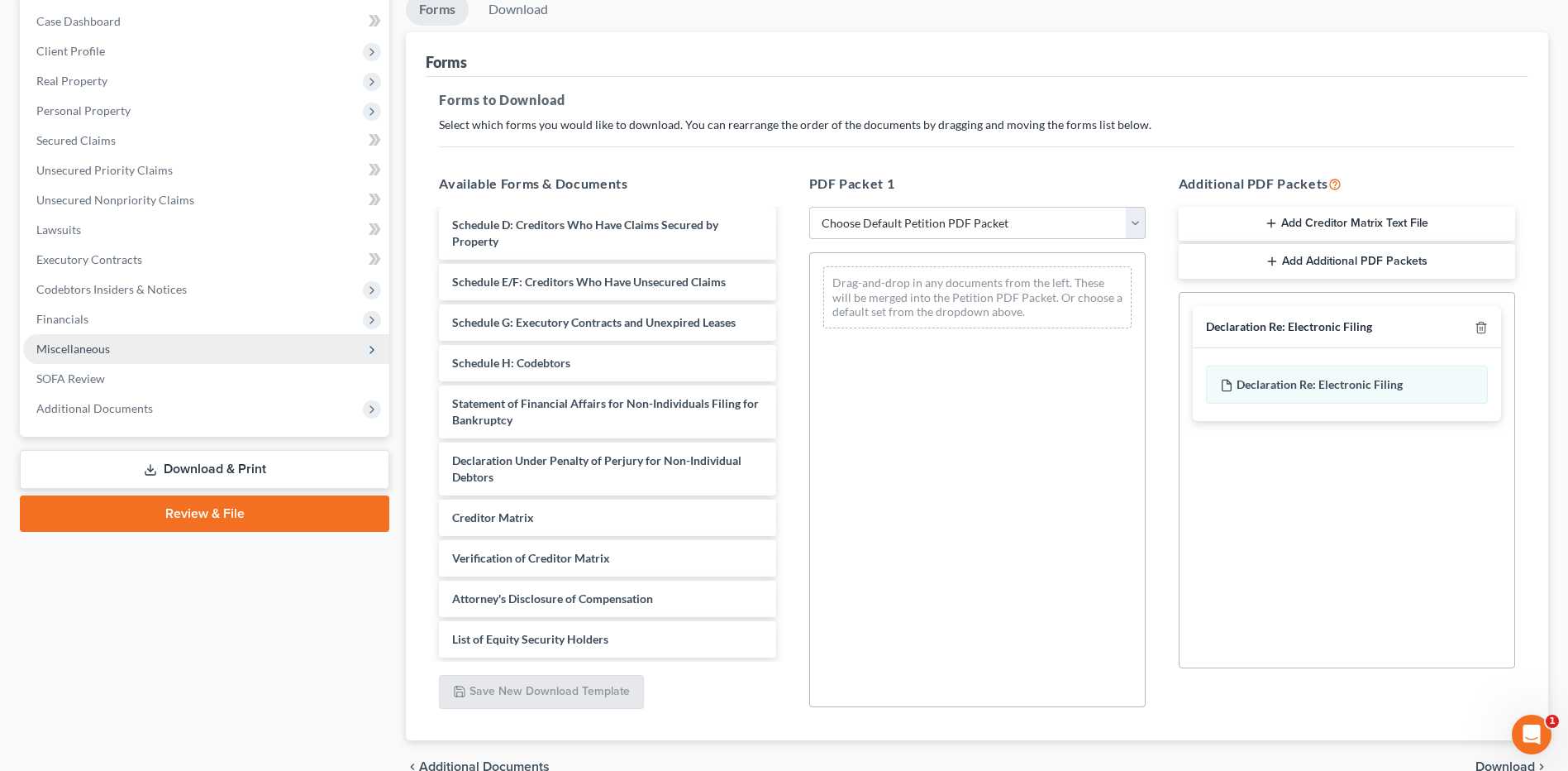
click at [122, 350] on span "Miscellaneous" at bounding box center [206, 349] width 366 height 30
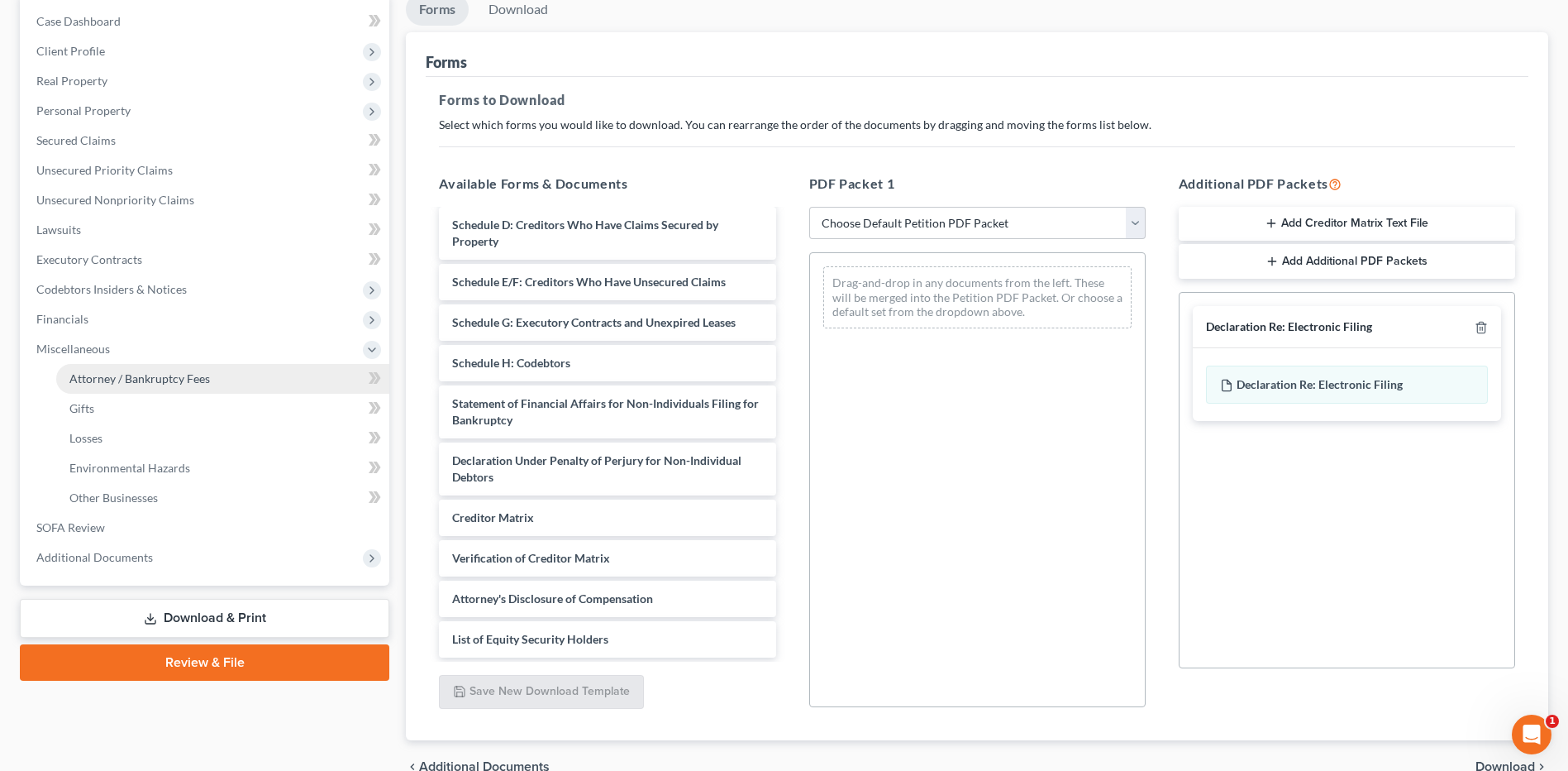
click at [196, 376] on span "Attorney / Bankruptcy Fees" at bounding box center [139, 379] width 140 height 14
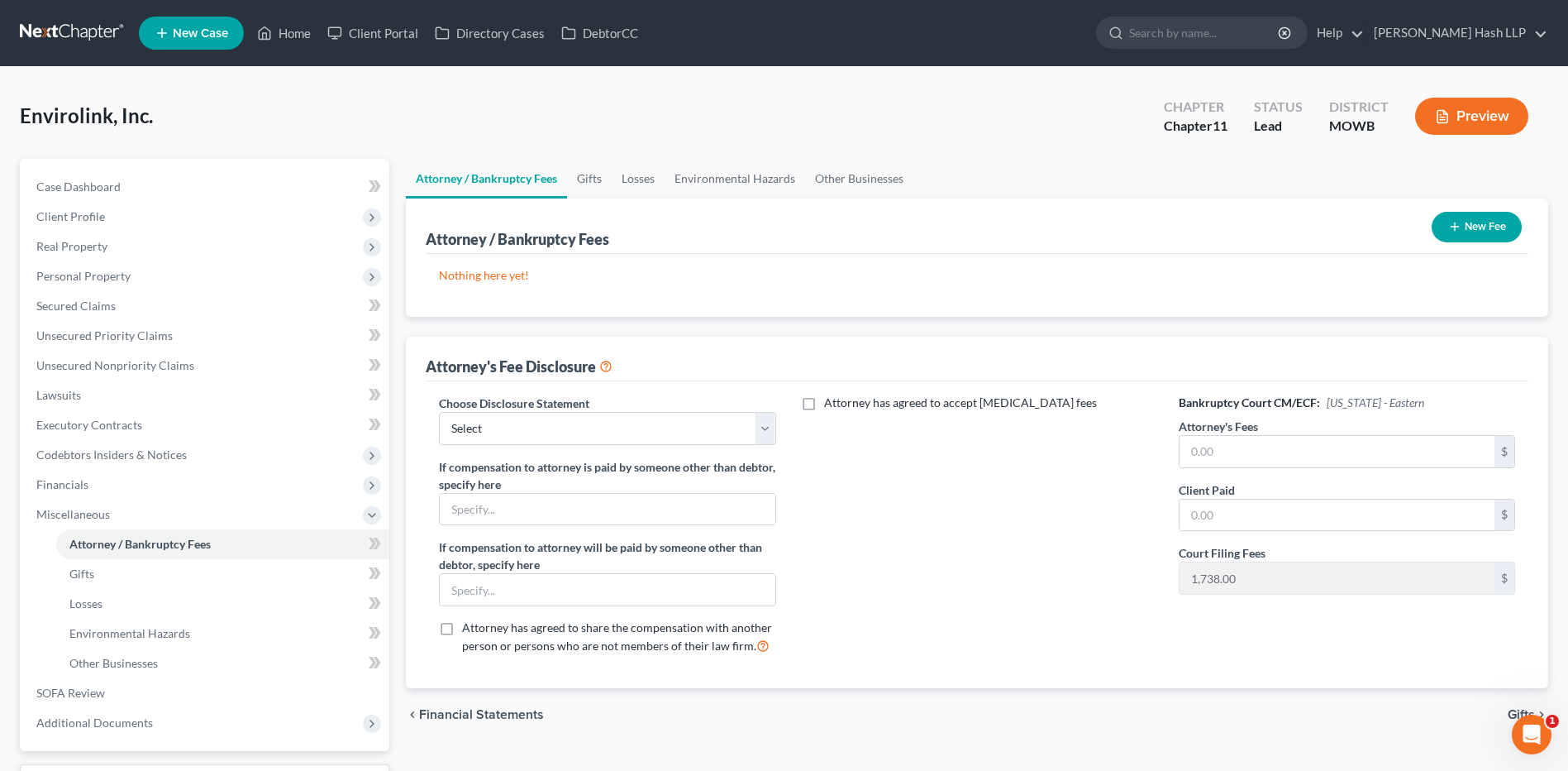
click at [769, 547] on label "If compensation to attorney will be paid by someone other than debtor, specify …" at bounding box center [607, 555] width 336 height 35
click at [763, 437] on select "Select Attorney Fee Disclosure-C11 Attorney Fee Disclosure-C7 Attorney Fee Disc…" at bounding box center [607, 427] width 336 height 33
select select "0"
click at [439, 411] on select "Select Attorney Fee Disclosure-C11 Attorney Fee Disclosure-C7 Attorney Fee Disc…" at bounding box center [607, 427] width 336 height 33
click at [874, 511] on div "Attorney has agreed to accept [MEDICAL_DATA] fees" at bounding box center [977, 531] width 369 height 274
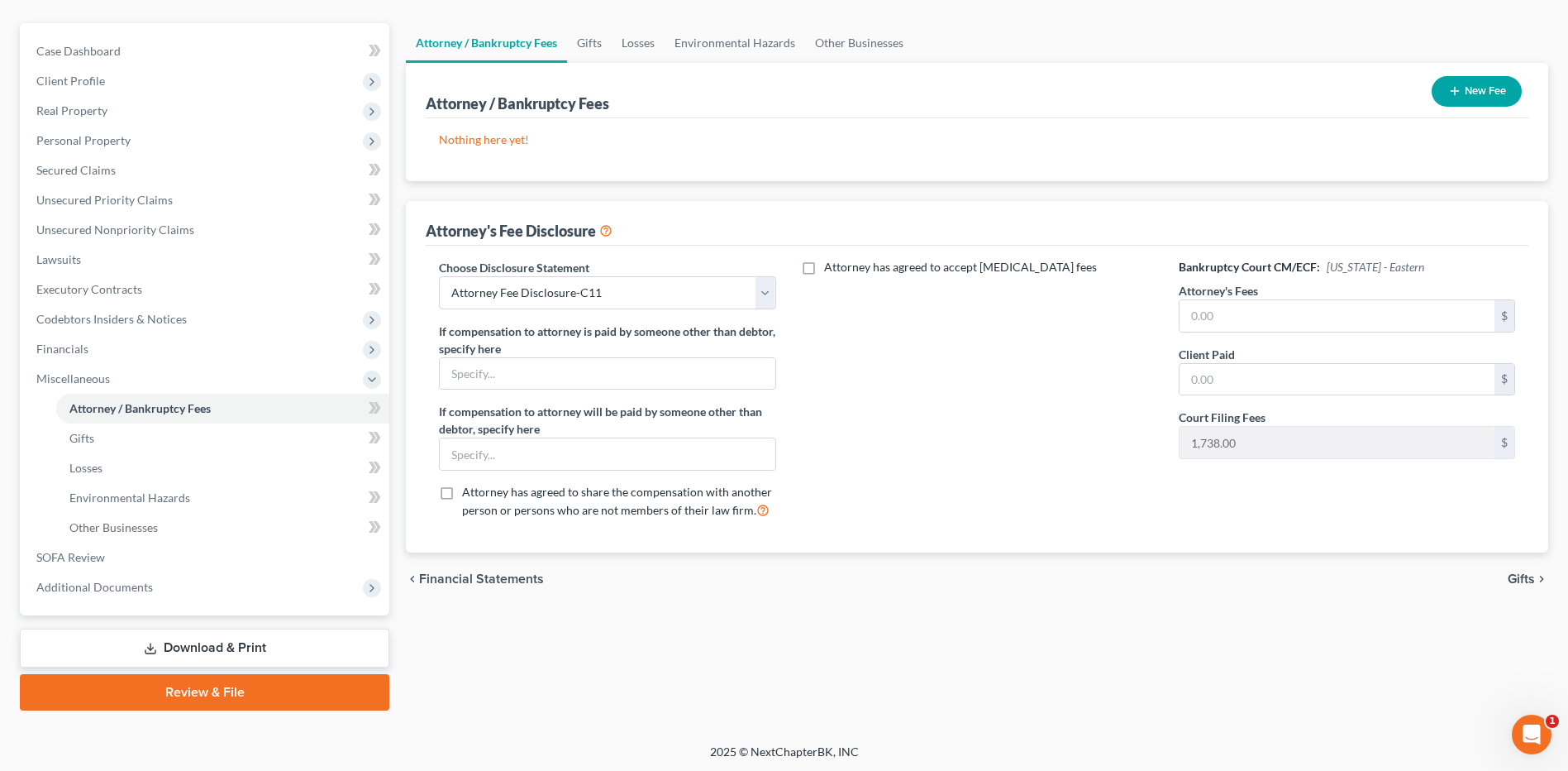
scroll to position [138, 0]
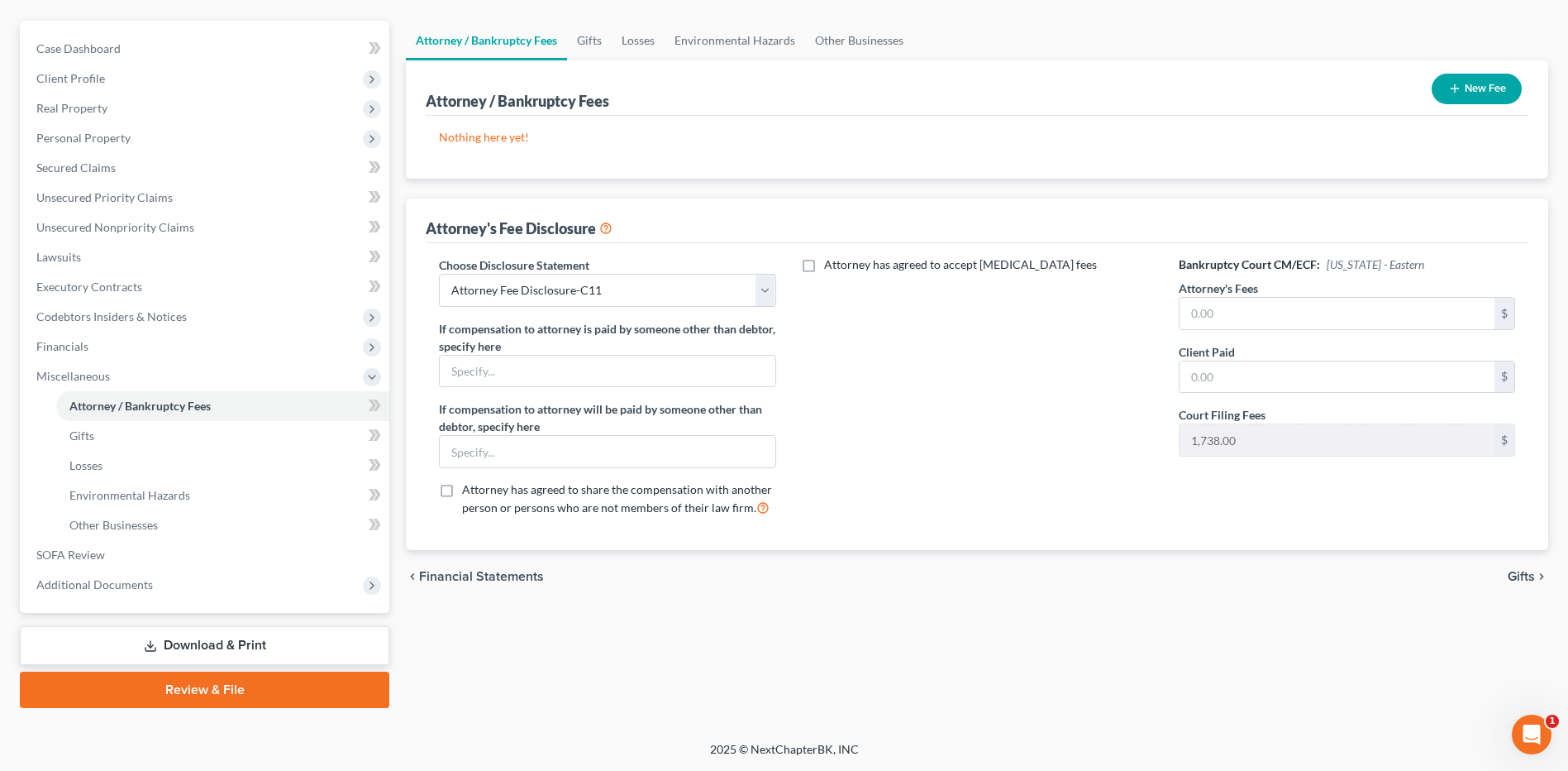
click at [276, 640] on link "Download & Print" at bounding box center [204, 644] width 369 height 39
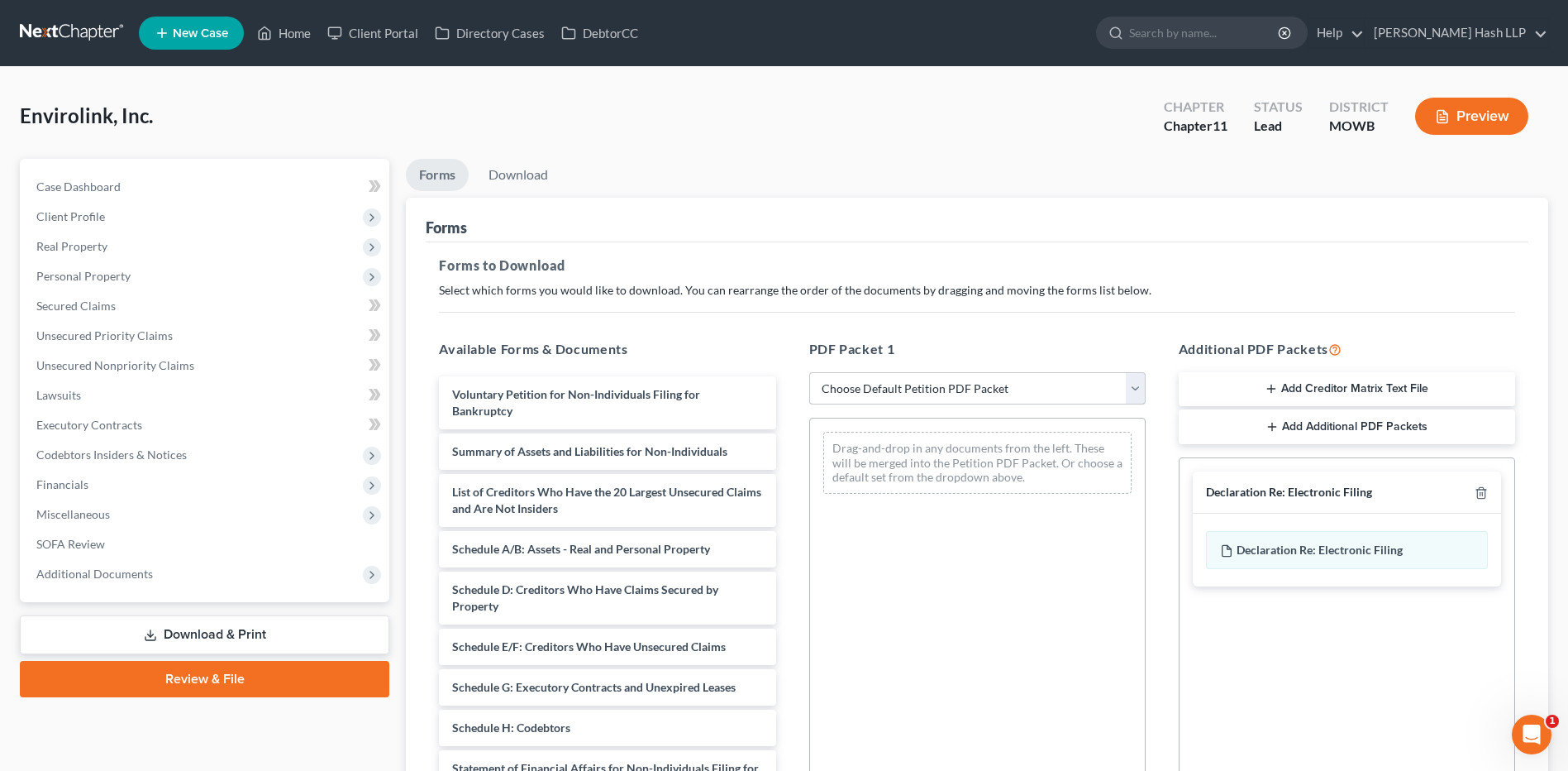
click at [1135, 387] on select "Choose Default Petition PDF Packet Complete Bankruptcy Petition (all forms and …" at bounding box center [978, 387] width 336 height 33
select select "0"
click at [809, 372] on select "Choose Default Petition PDF Packet Complete Bankruptcy Petition (all forms and …" at bounding box center [978, 387] width 336 height 33
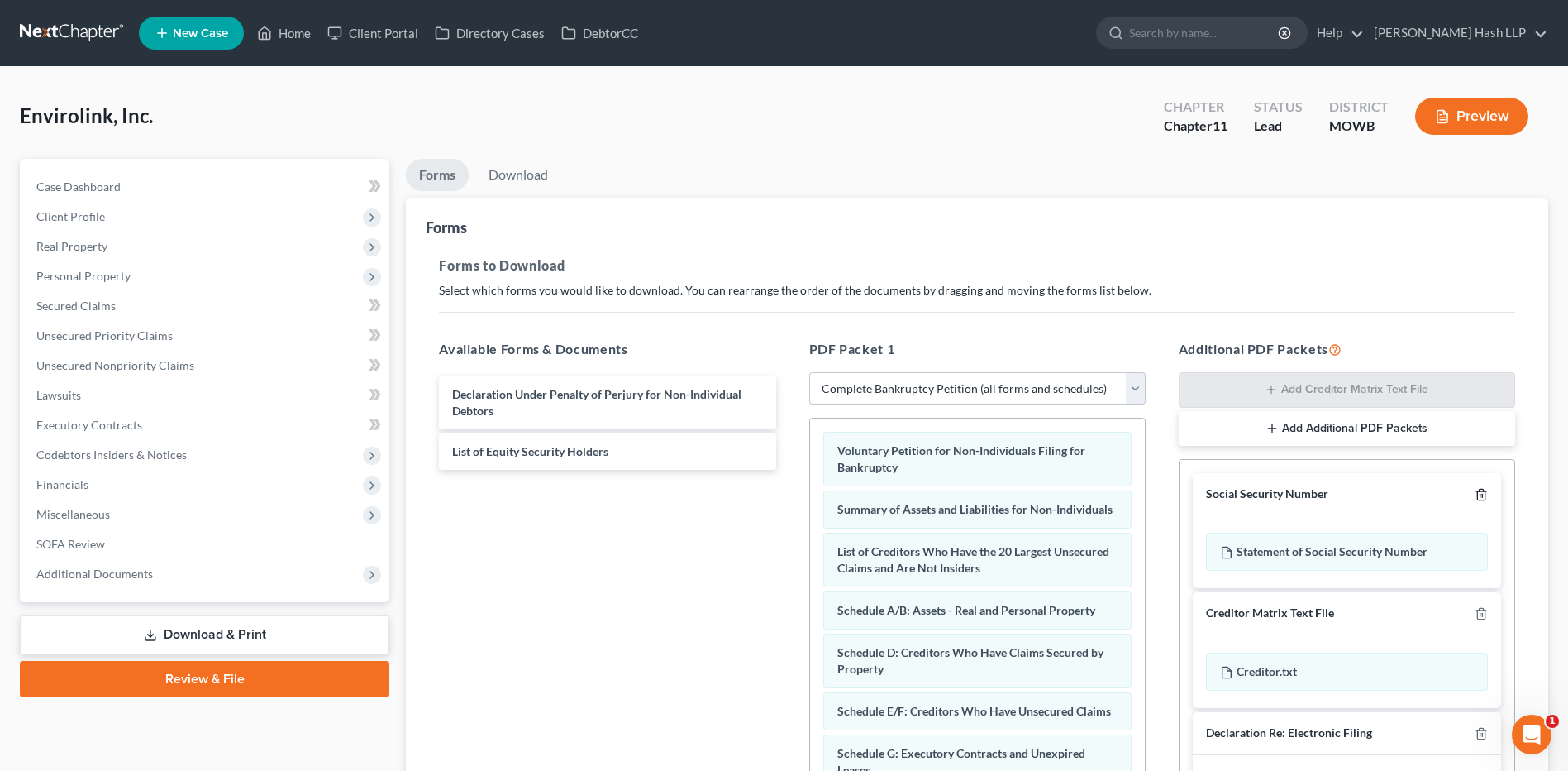
click at [1474, 495] on icon "button" at bounding box center [1480, 494] width 13 height 13
click at [1483, 616] on icon "button" at bounding box center [1480, 613] width 13 height 13
click at [1481, 494] on line "button" at bounding box center [1481, 495] width 0 height 3
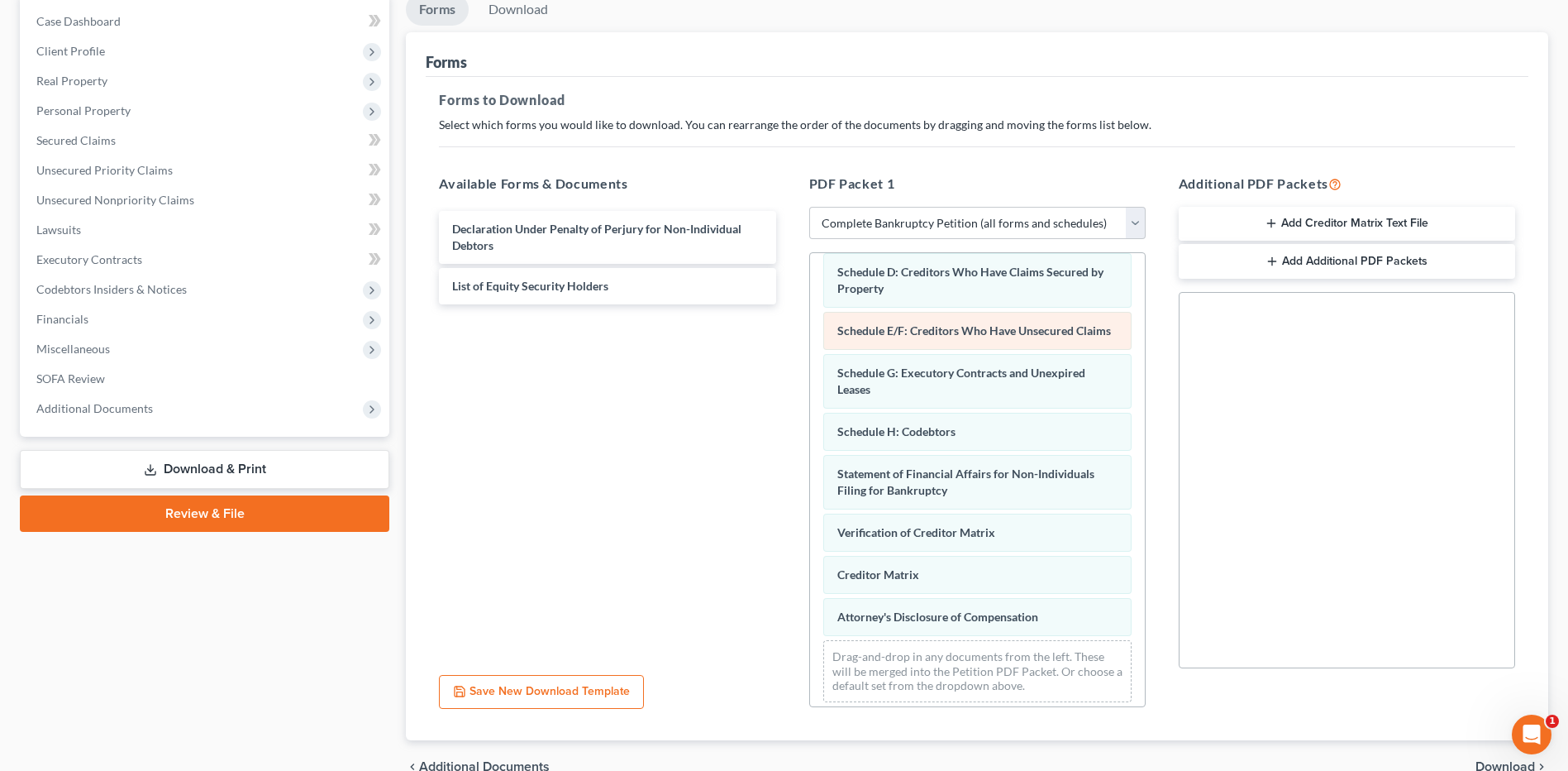
scroll to position [257, 0]
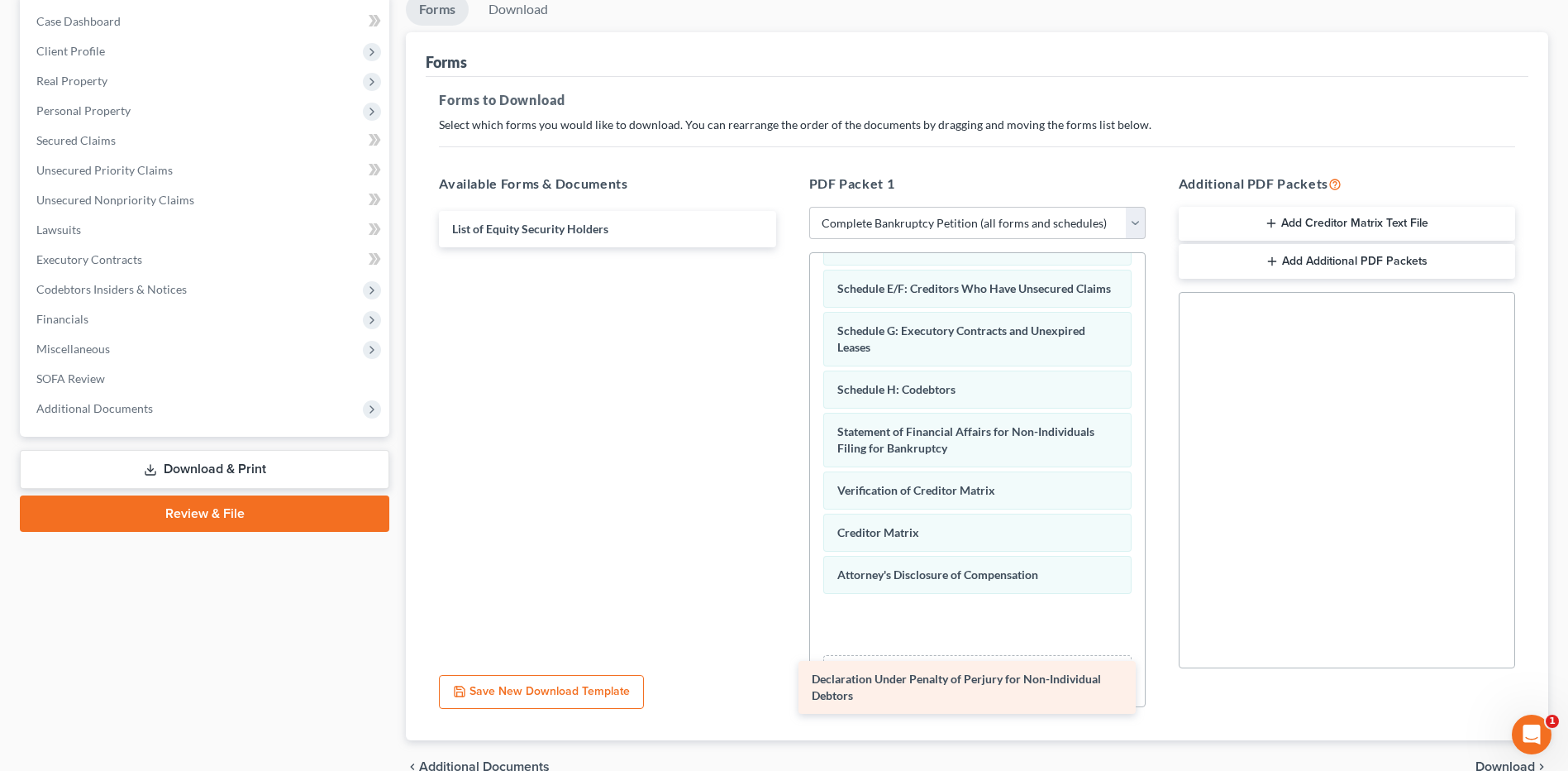
drag, startPoint x: 552, startPoint y: 226, endPoint x: 911, endPoint y: 675, distance: 574.9
click at [788, 247] on div "Declaration Under Penalty of Perjury for Non-Individual Debtors Declaration Und…" at bounding box center [606, 229] width 362 height 37
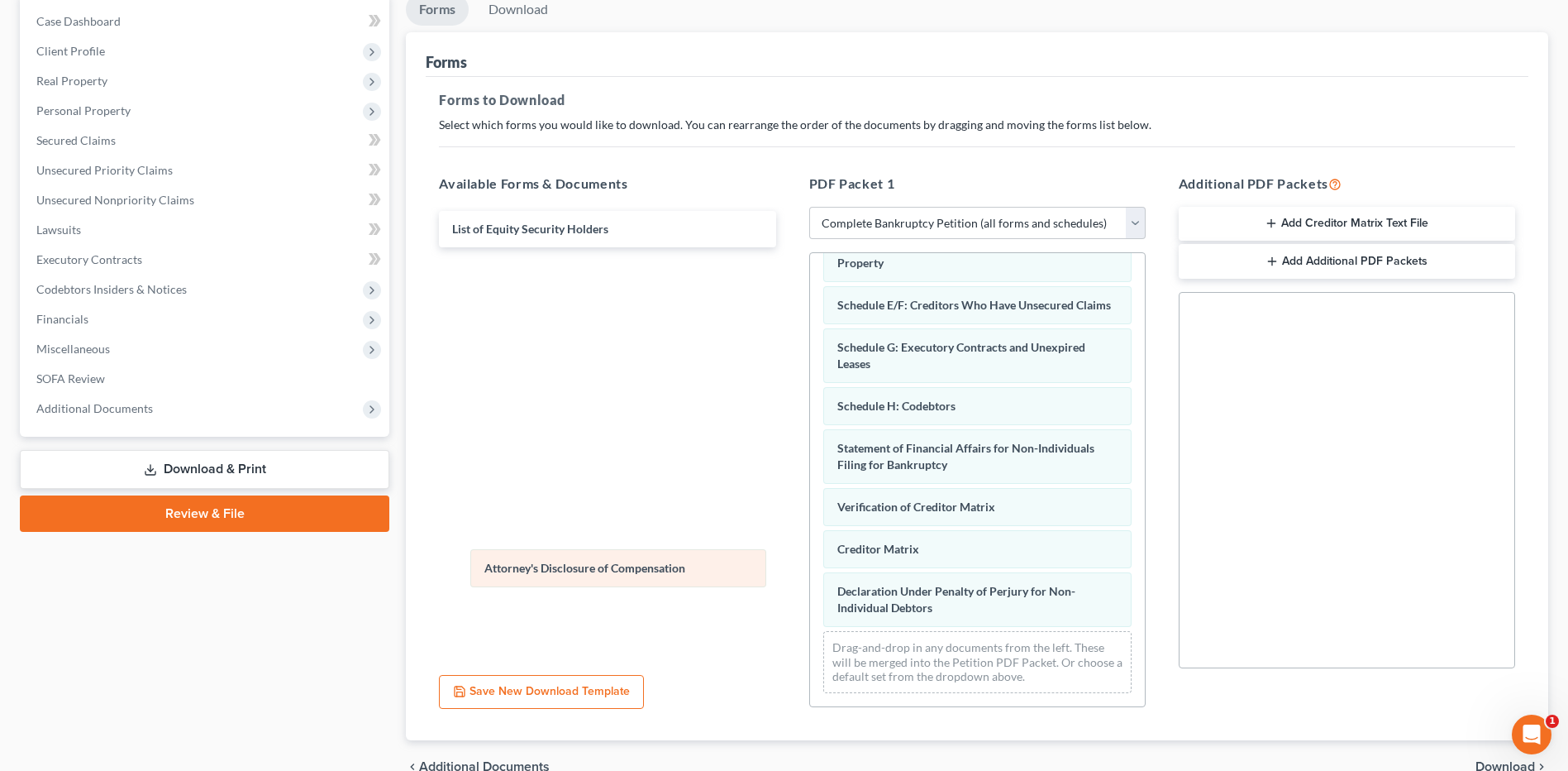
drag, startPoint x: 975, startPoint y: 602, endPoint x: 612, endPoint y: 562, distance: 365.2
click at [809, 562] on div "Attorney's Disclosure of Compensation Voluntary Petition for Non-Individuals Fi…" at bounding box center [977, 359] width 335 height 693
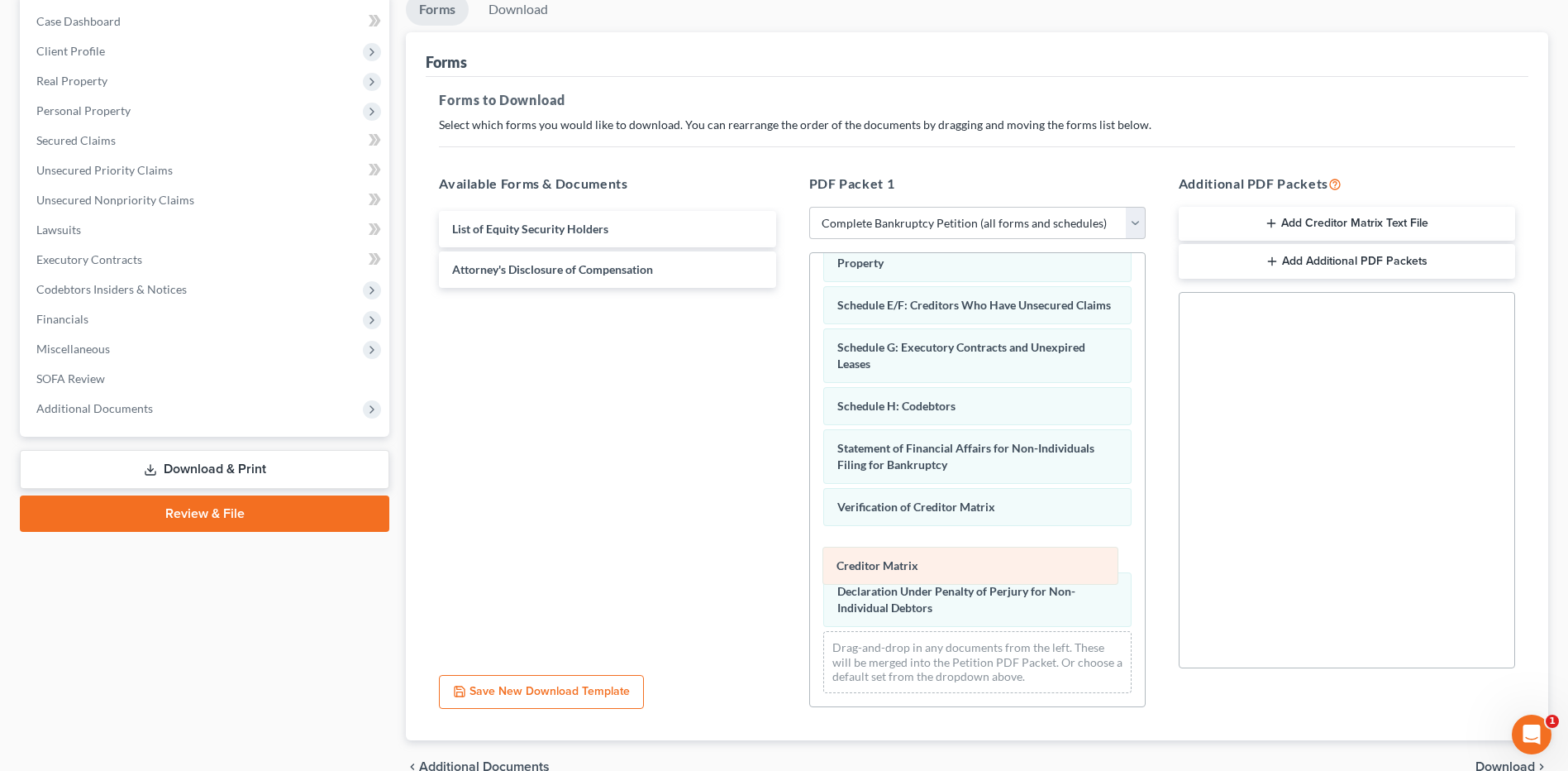
scroll to position [231, 0]
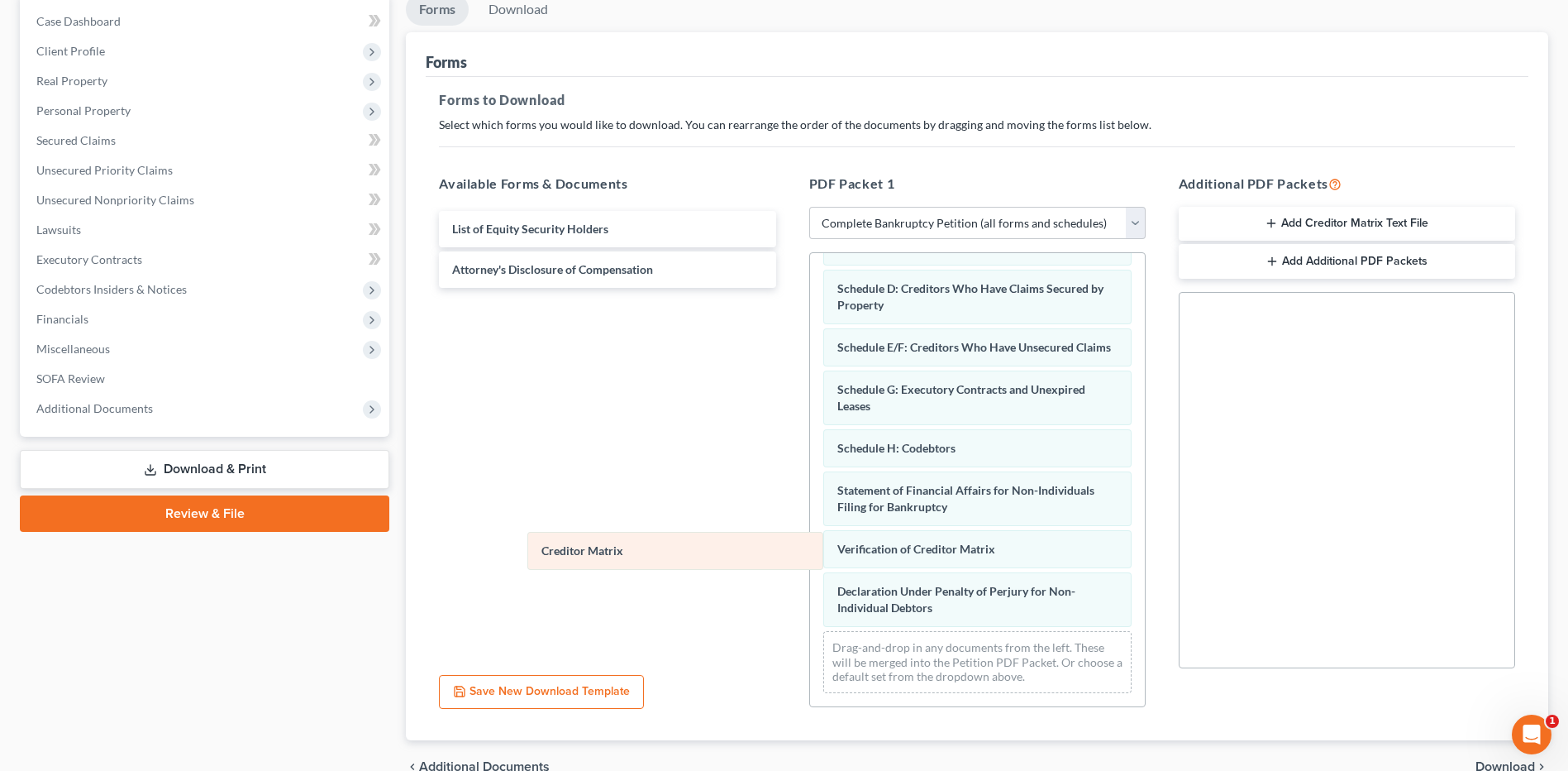
drag, startPoint x: 916, startPoint y: 564, endPoint x: 620, endPoint y: 549, distance: 296.4
click at [809, 549] on div "Creditor Matrix Voluntary Petition for Non-Individuals Filing for Bankruptcy Su…" at bounding box center [977, 381] width 335 height 651
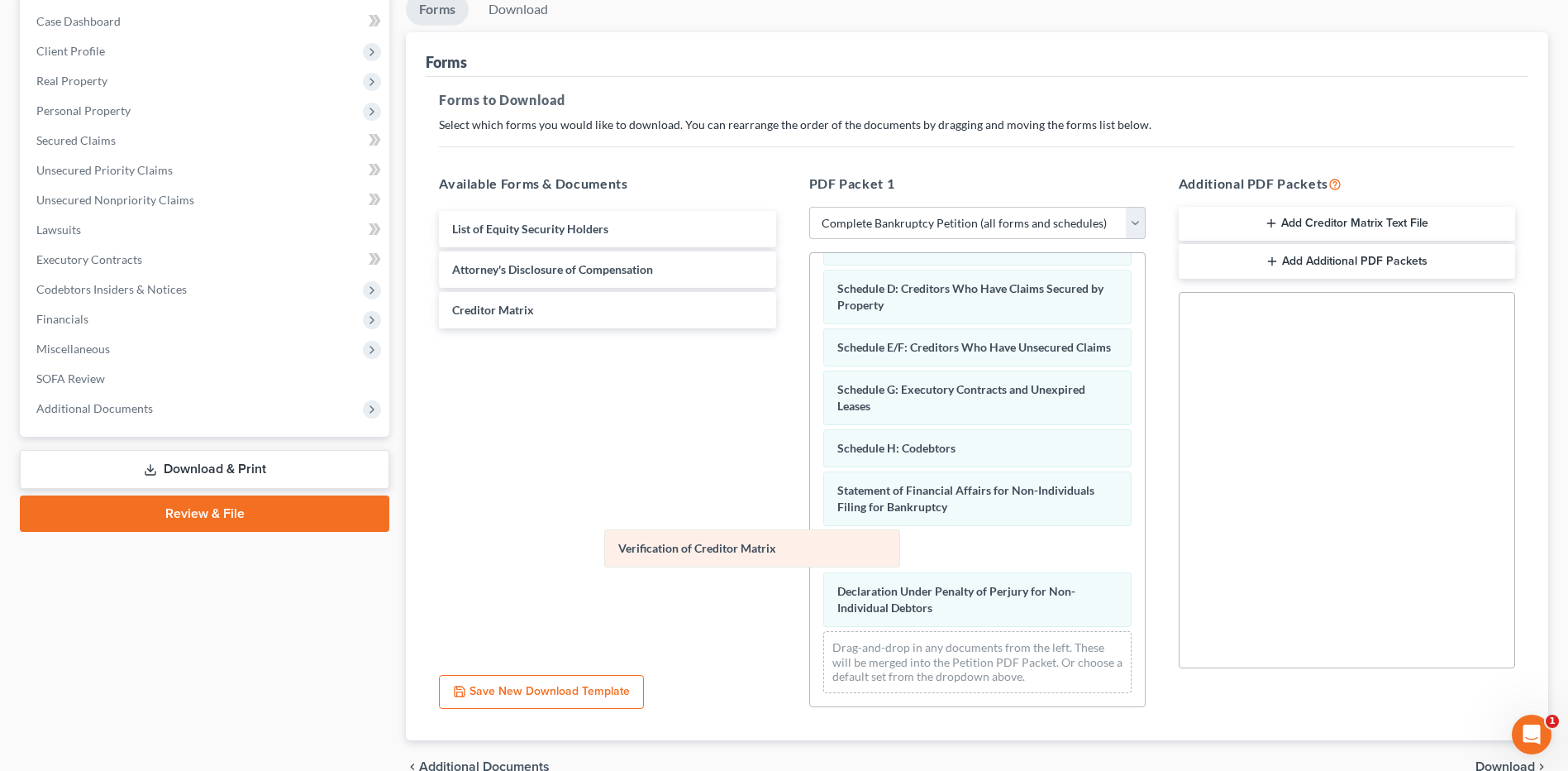
drag, startPoint x: 990, startPoint y: 536, endPoint x: 747, endPoint y: 534, distance: 243.0
click at [809, 534] on div "Verification of Creditor Matrix Voluntary Petition for Non-Individuals Filing f…" at bounding box center [977, 381] width 335 height 651
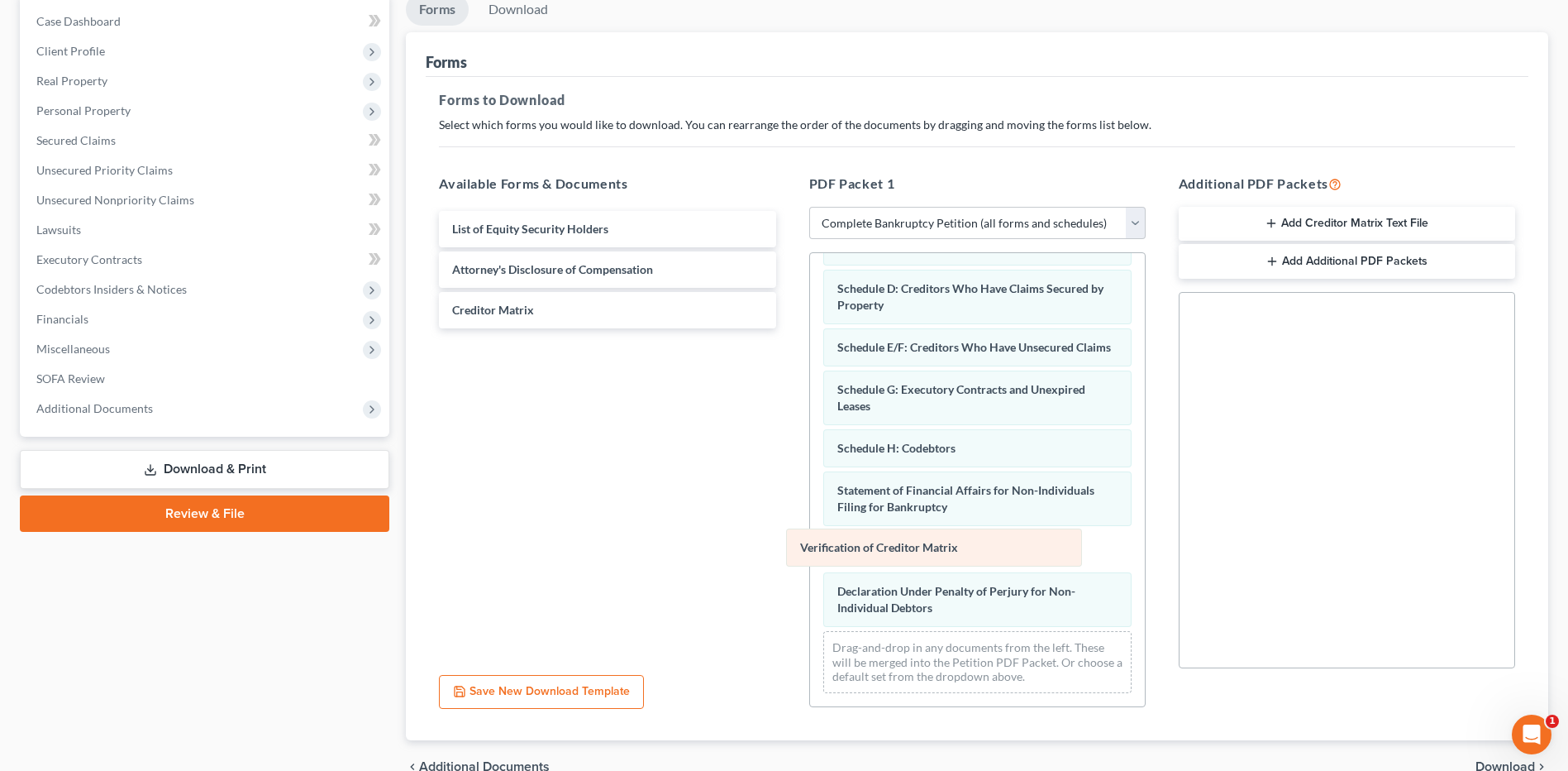
scroll to position [189, 0]
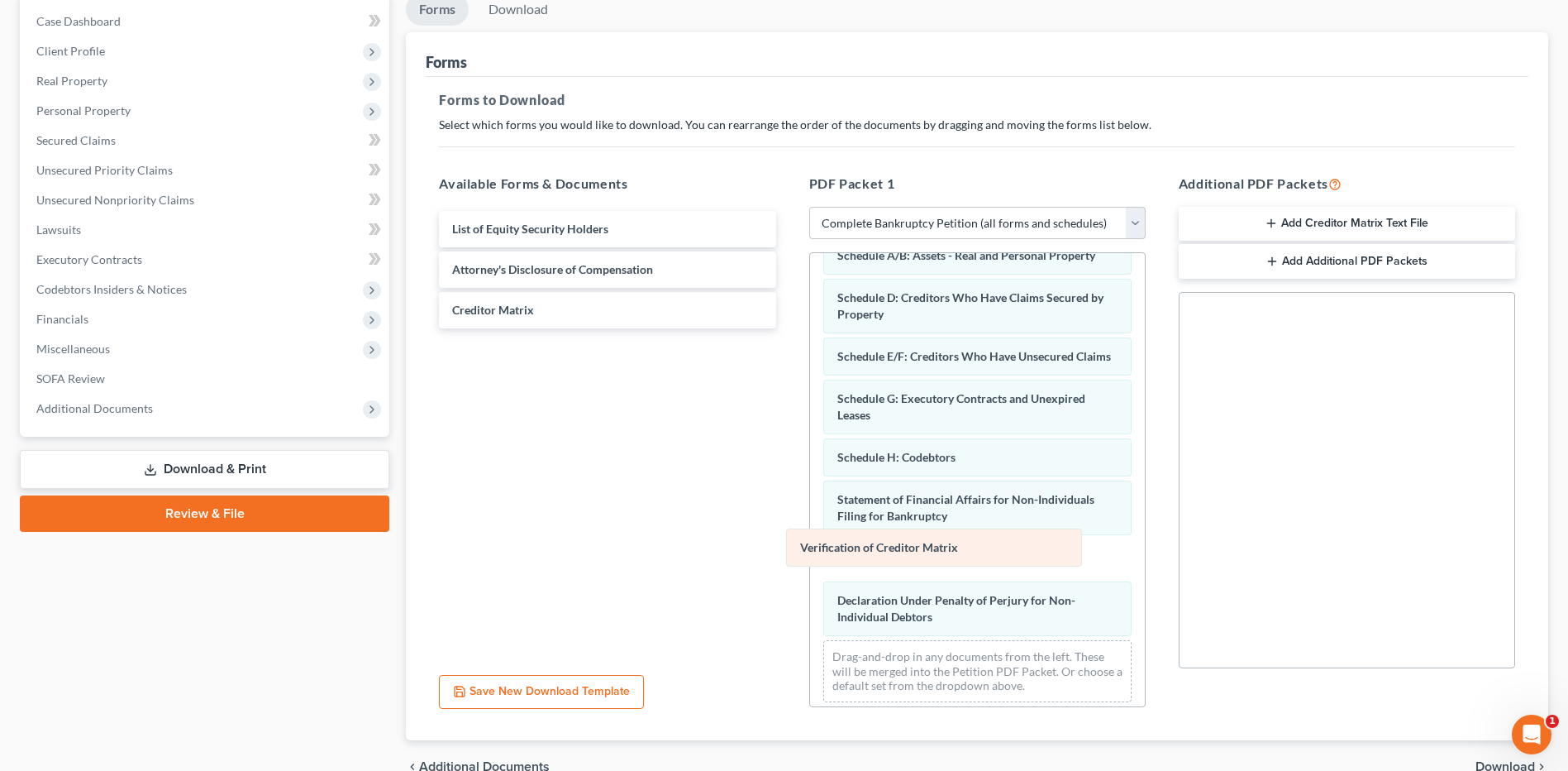
drag, startPoint x: 909, startPoint y: 542, endPoint x: 658, endPoint y: 522, distance: 251.8
click at [809, 522] on div "Verification of Creditor Matrix Voluntary Petition for Non-Individuals Filing f…" at bounding box center [977, 389] width 335 height 651
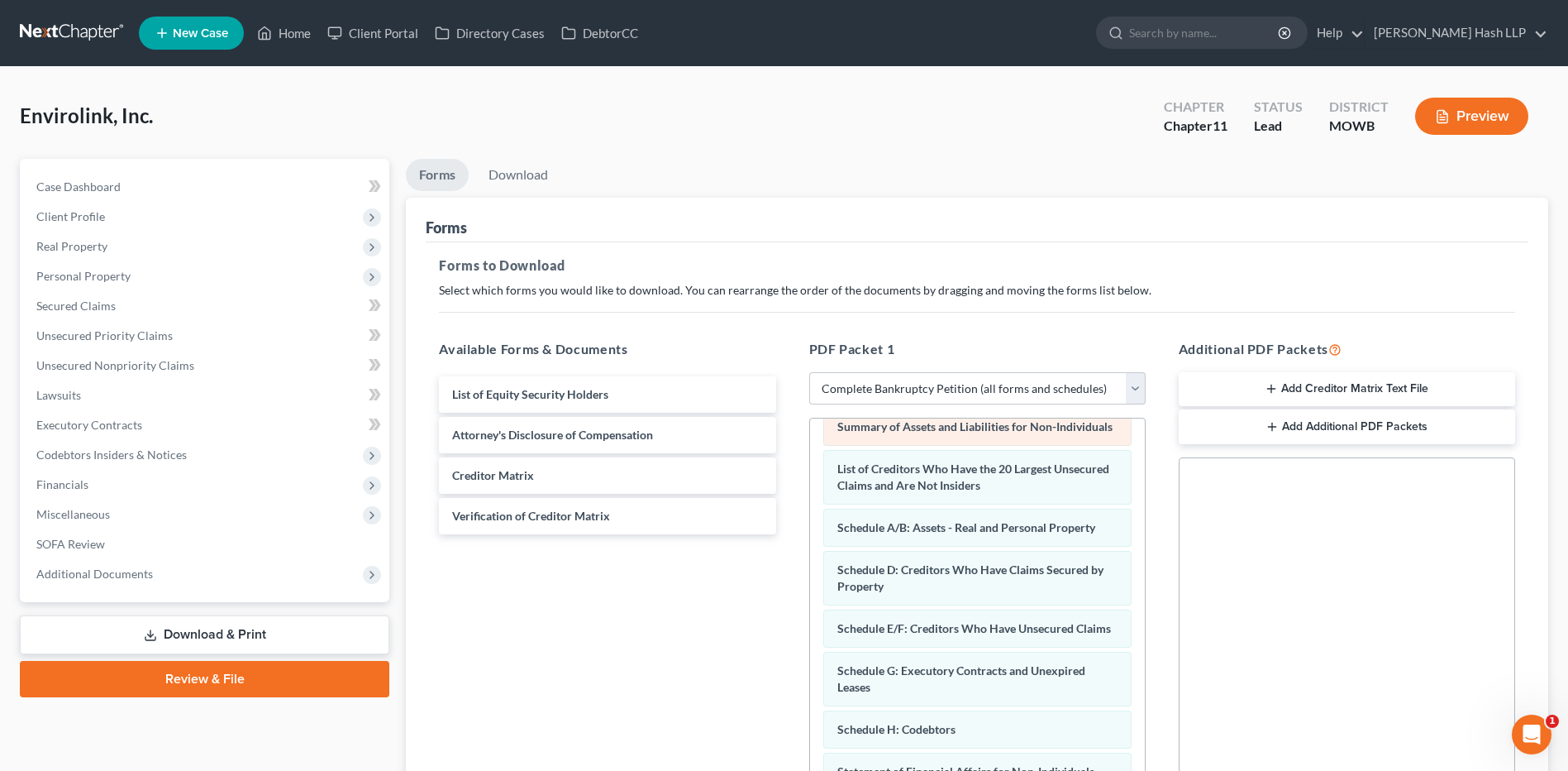
scroll to position [0, 0]
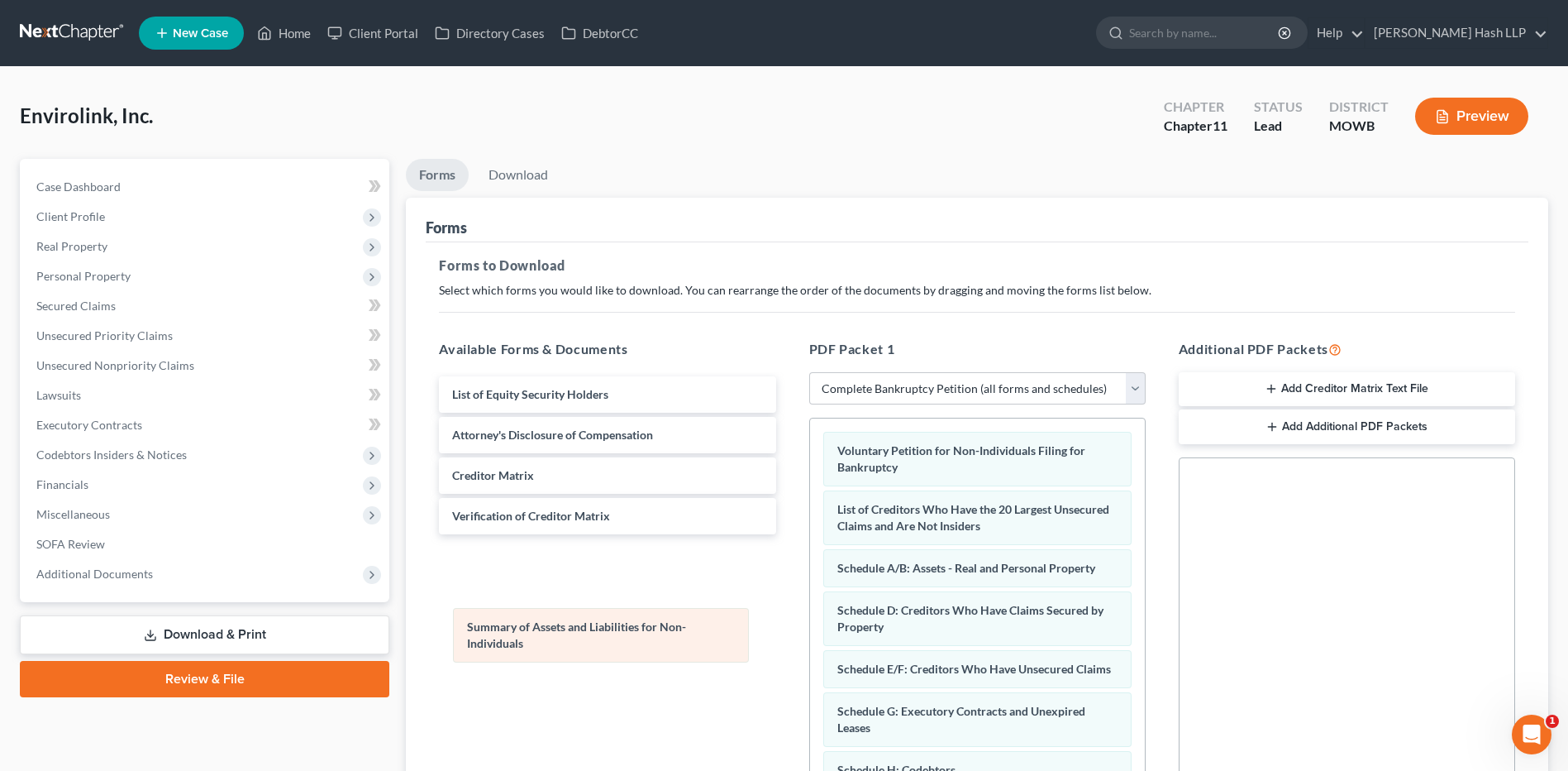
drag, startPoint x: 989, startPoint y: 512, endPoint x: 618, endPoint y: 630, distance: 389.3
click at [809, 630] on div "Summary of Assets and Liabilities for Non-Individuals Voluntary Petition for No…" at bounding box center [977, 701] width 335 height 567
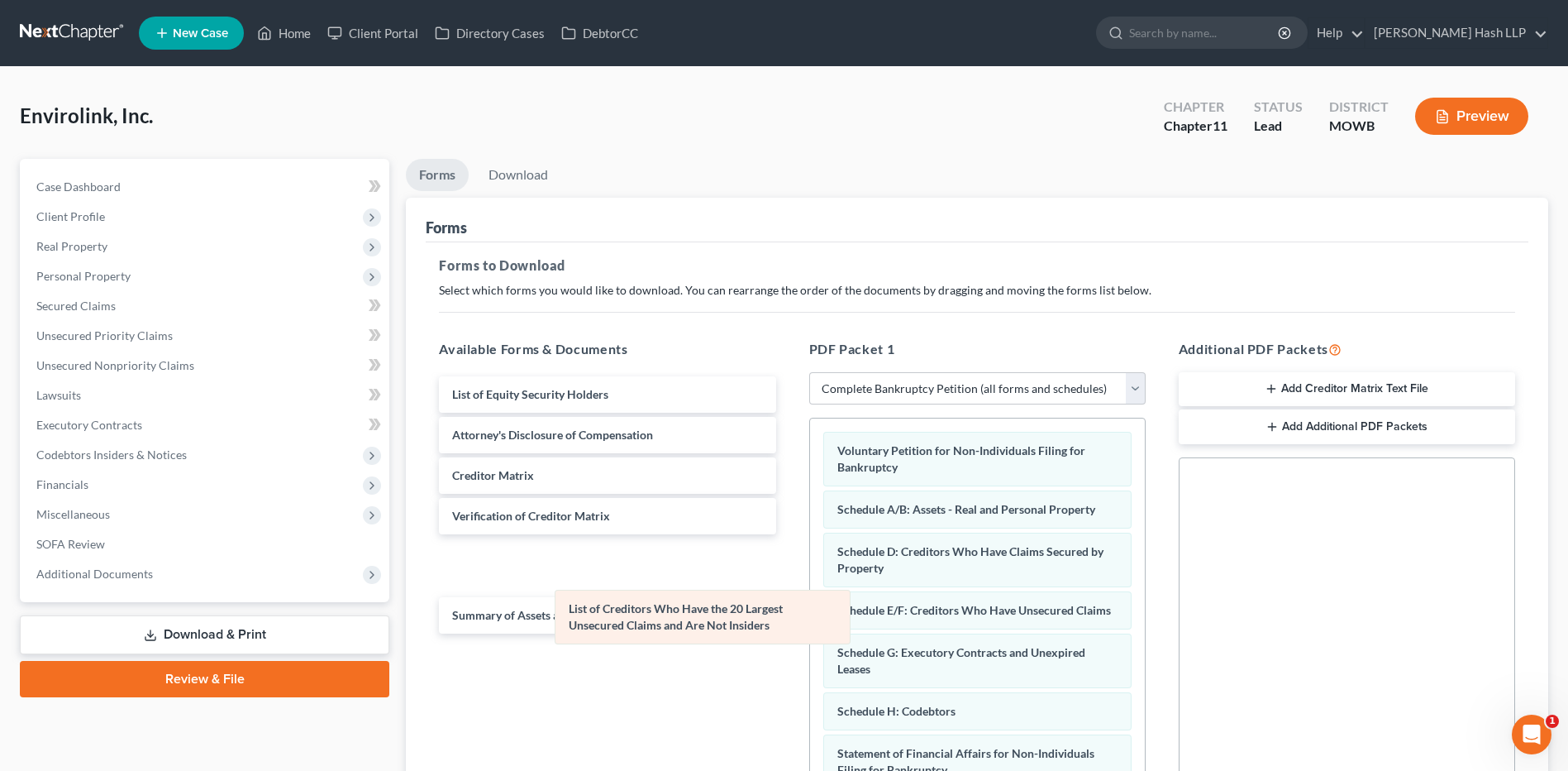
drag, startPoint x: 933, startPoint y: 498, endPoint x: 650, endPoint y: 604, distance: 302.2
click at [809, 604] on div "List of Creditors Who Have the 20 Largest Unsecured Claims and Are Not Insiders…" at bounding box center [977, 672] width 335 height 508
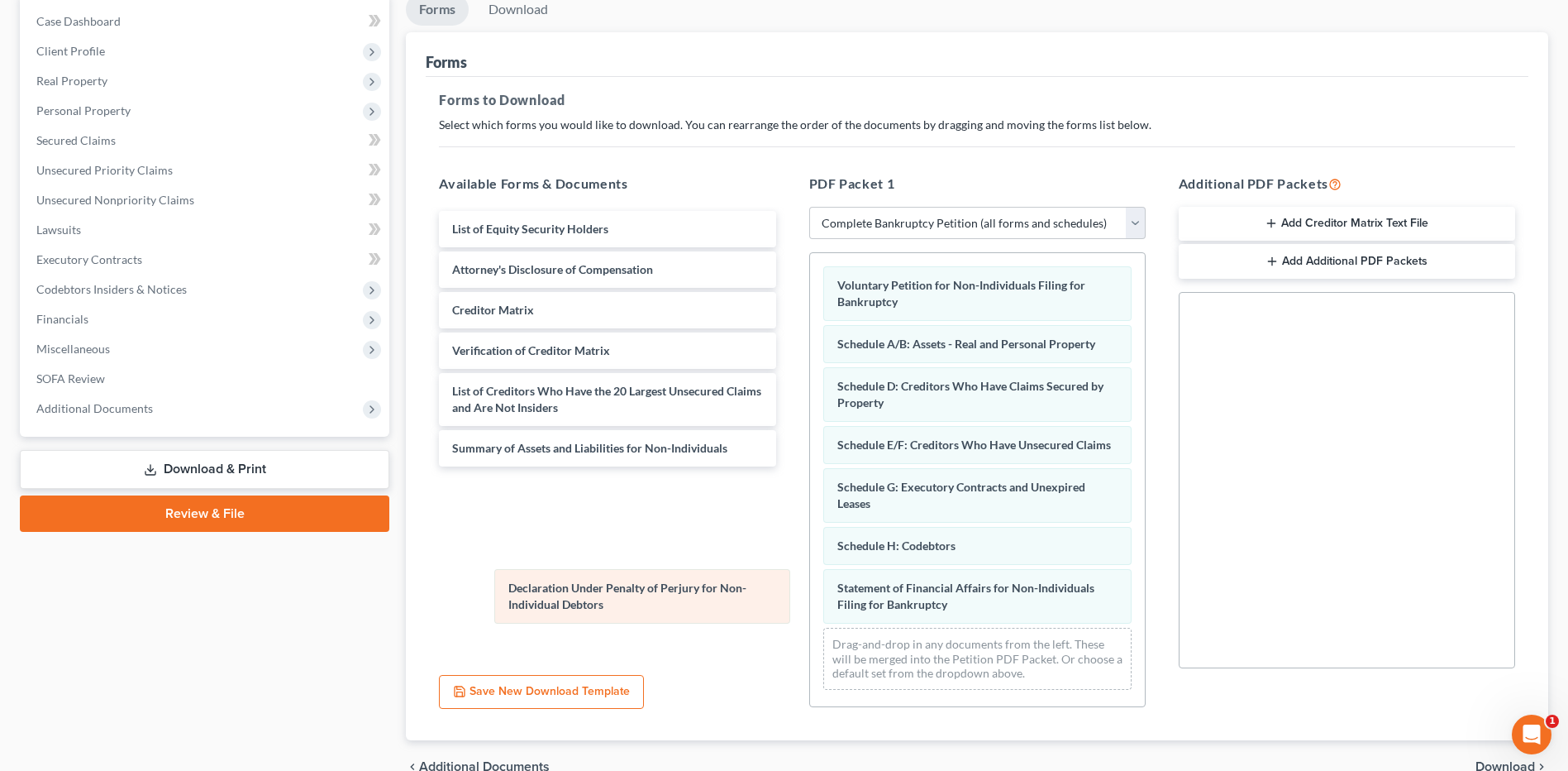
scroll to position [13, 0]
drag, startPoint x: 1015, startPoint y: 591, endPoint x: 670, endPoint y: 588, distance: 345.0
click at [809, 588] on div "Declaration Under Penalty of Perjury for Non-Individual Debtors Voluntary Petit…" at bounding box center [977, 478] width 335 height 450
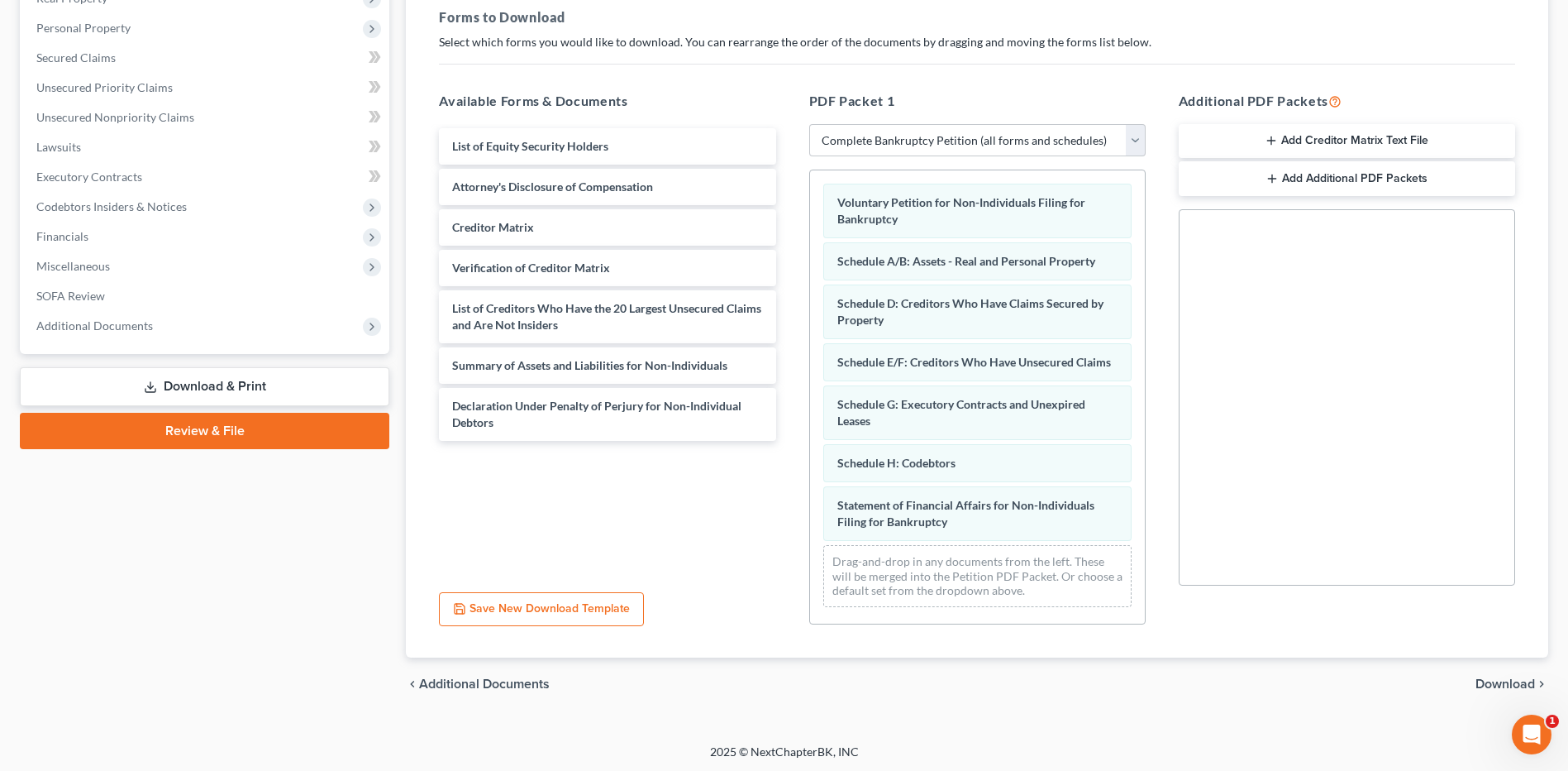
scroll to position [250, 0]
click at [1490, 682] on span "Download" at bounding box center [1505, 680] width 60 height 13
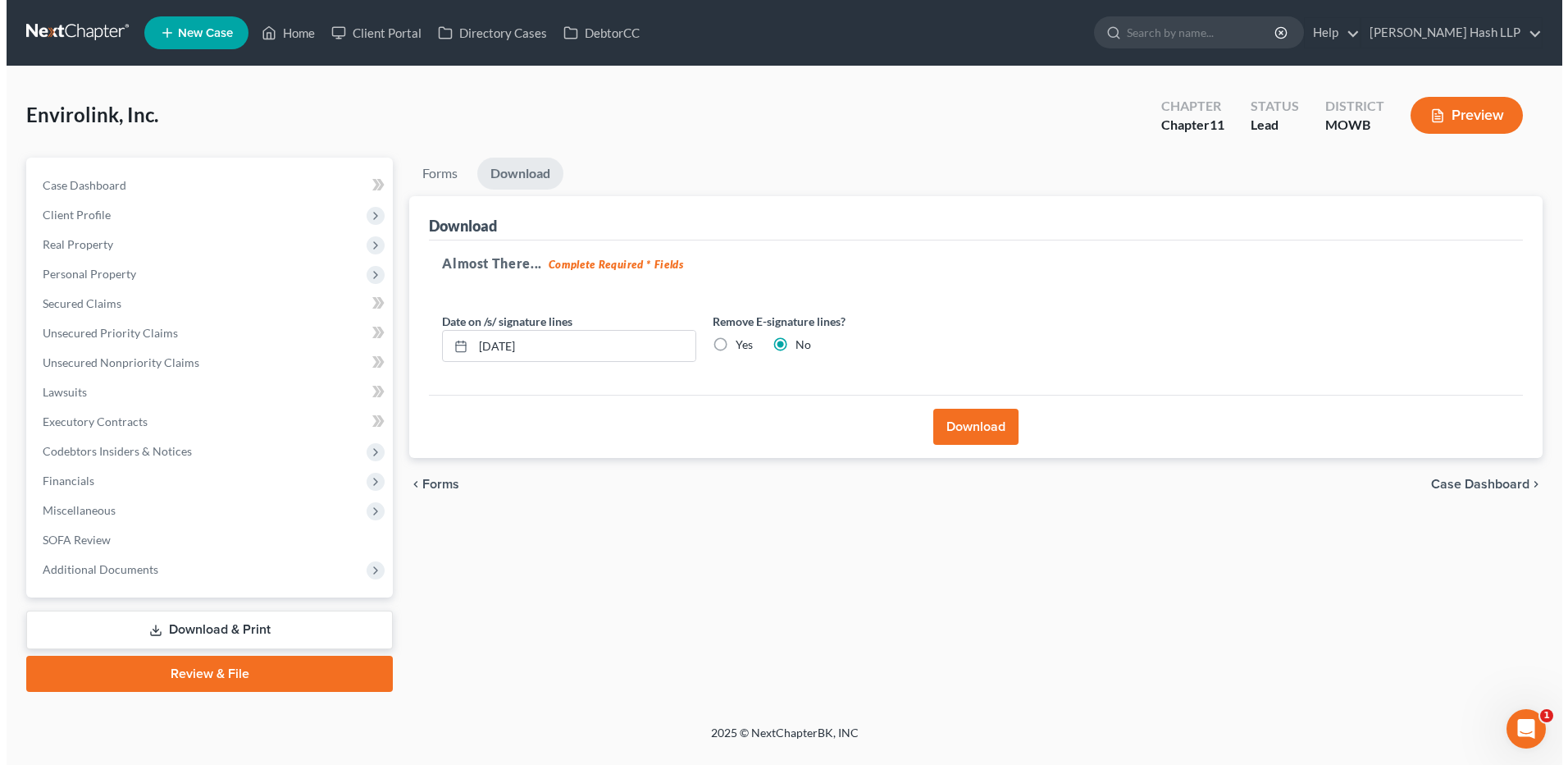
scroll to position [0, 0]
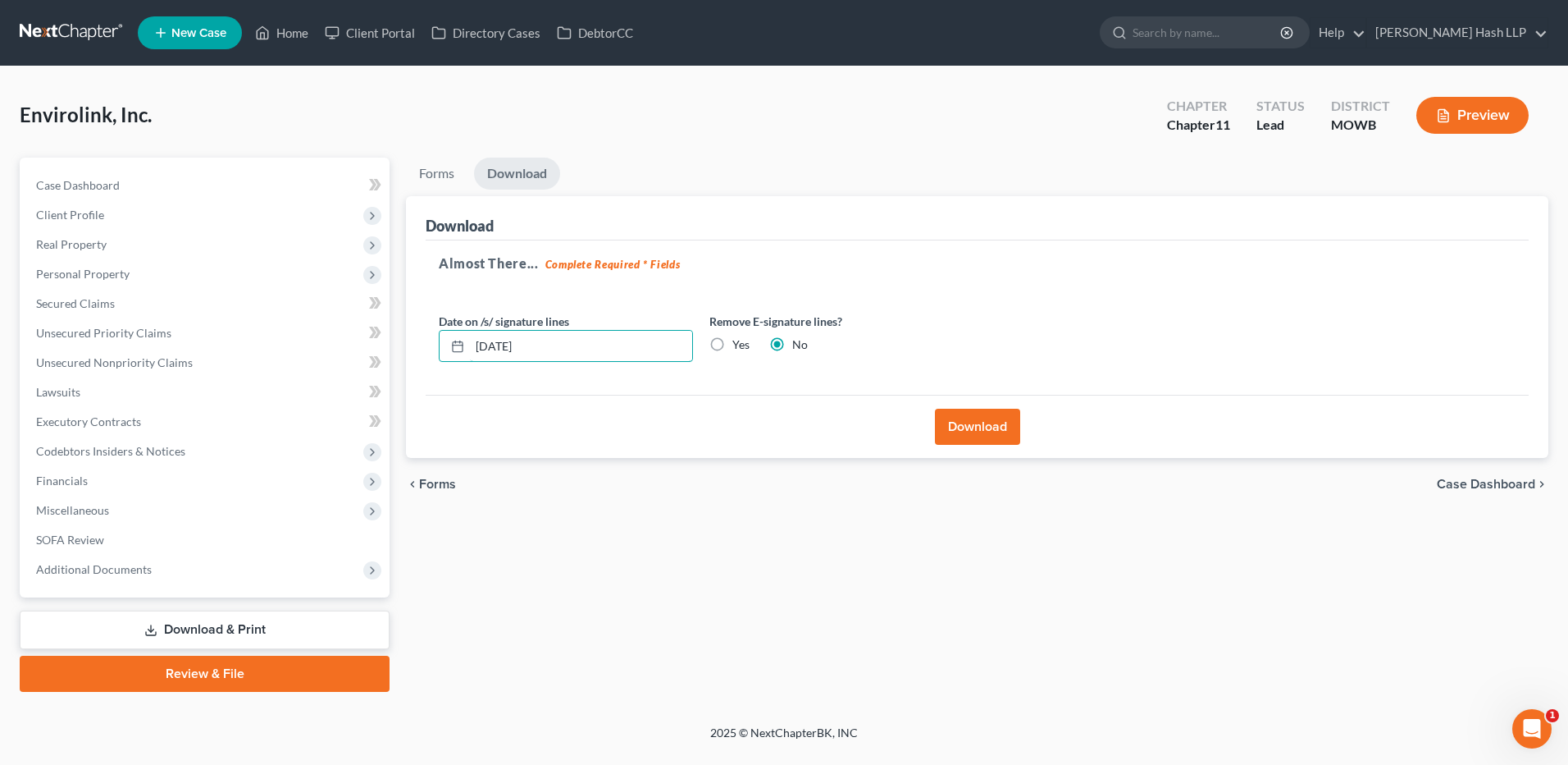
drag, startPoint x: 561, startPoint y: 350, endPoint x: 408, endPoint y: 350, distance: 153.0
click at [408, 350] on div "Download Almost There... Complete Required * Fields Date on /s/ signature lines…" at bounding box center [977, 327] width 1142 height 263
click at [732, 342] on label "Yes" at bounding box center [740, 344] width 17 height 17
click at [739, 342] on input "Yes" at bounding box center [744, 341] width 11 height 11
radio input "true"
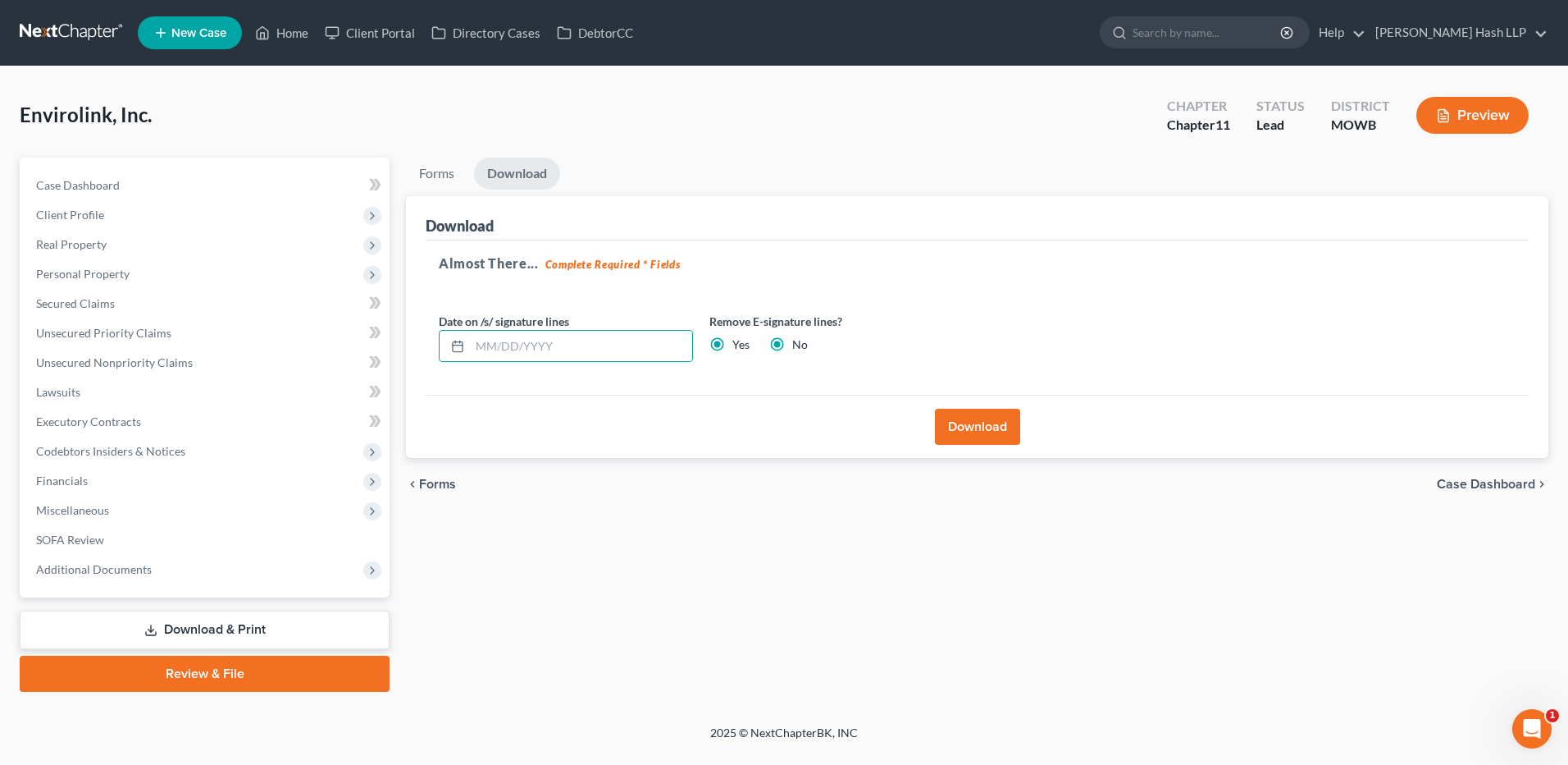
radio input "false"
click at [975, 429] on button "Download" at bounding box center [977, 426] width 85 height 37
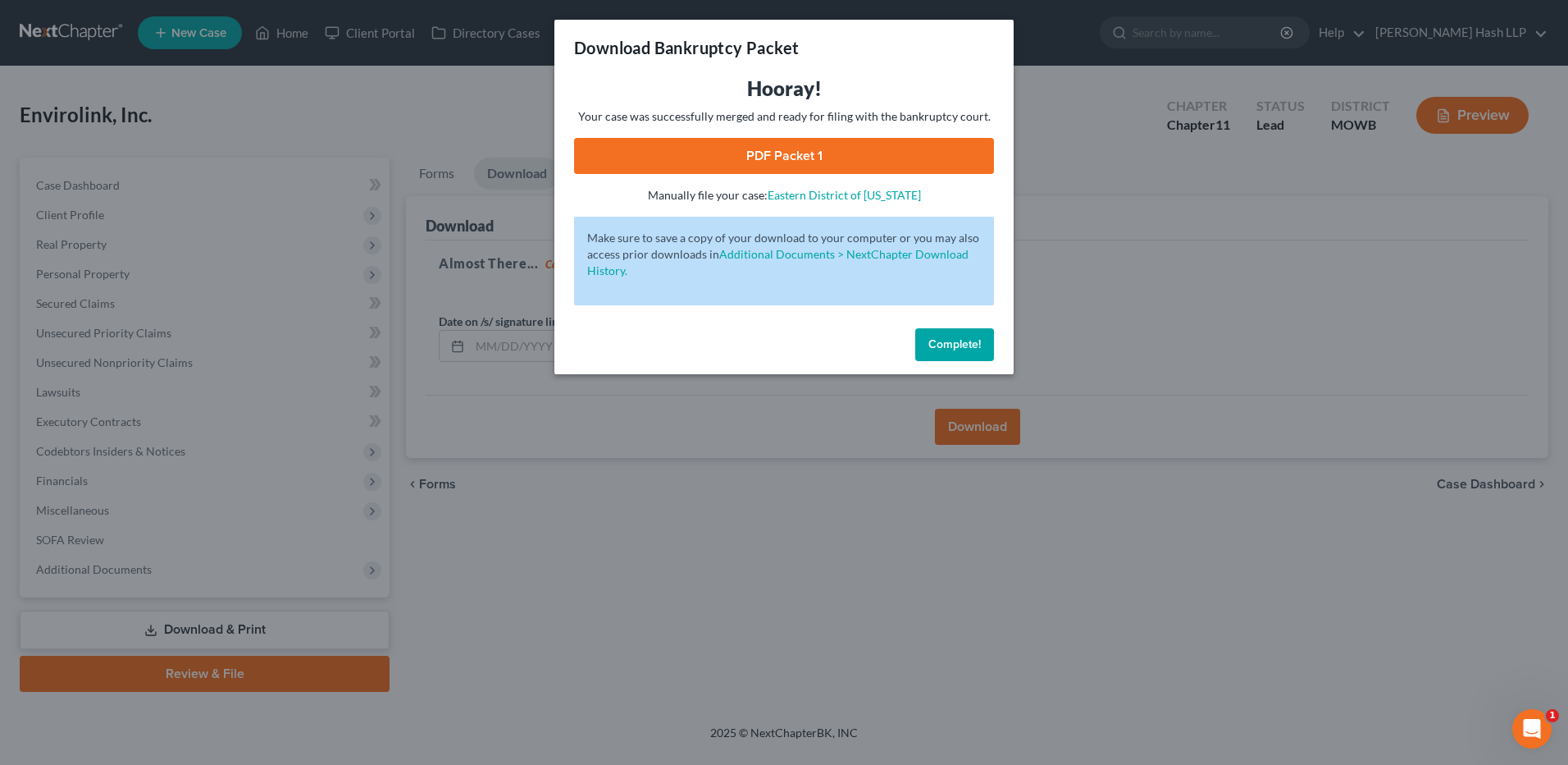
drag, startPoint x: 801, startPoint y: 157, endPoint x: 793, endPoint y: 166, distance: 12.0
click at [801, 157] on link "PDF Packet 1" at bounding box center [784, 155] width 420 height 37
